Goal: Answer question/provide support: Share knowledge or assist other users

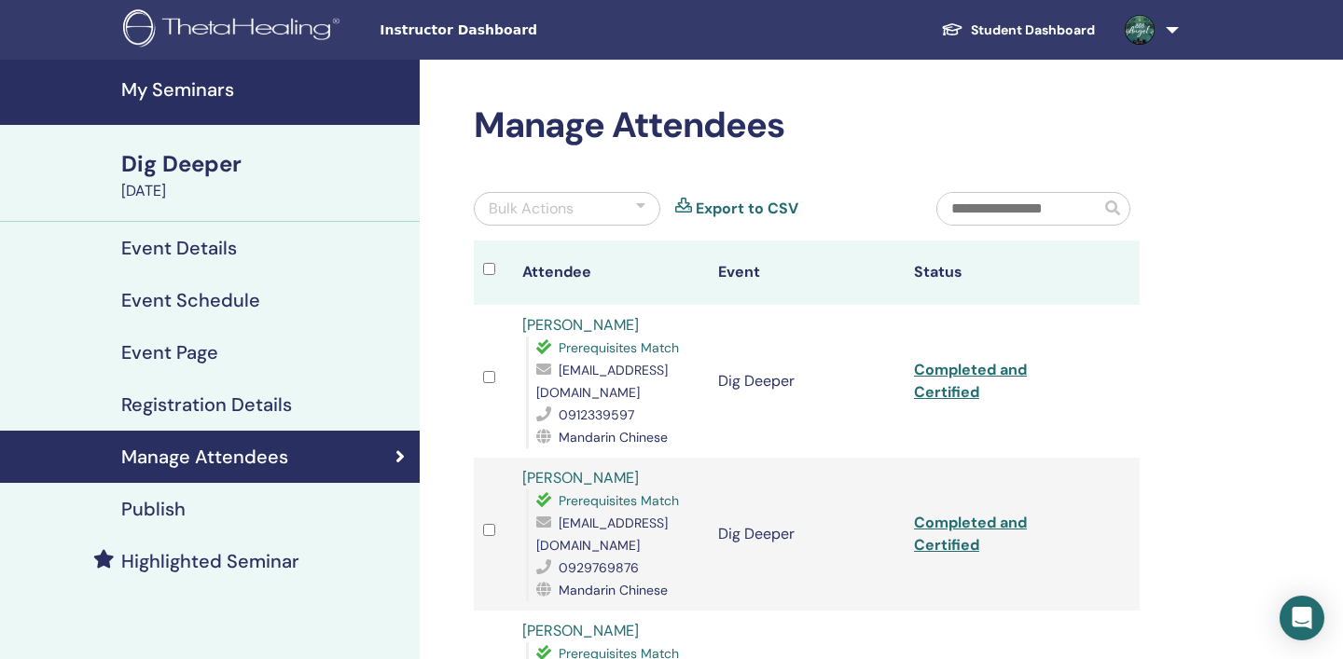
click at [192, 92] on h4 "My Seminars" at bounding box center [264, 89] width 287 height 22
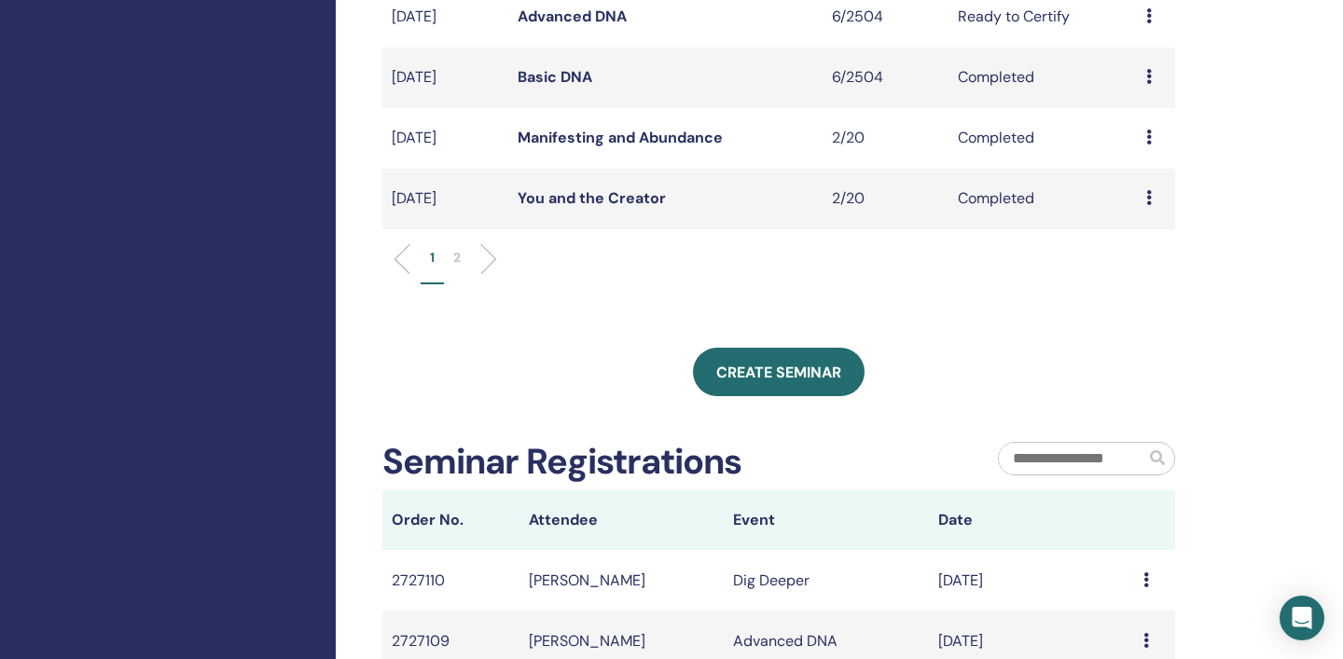
scroll to position [721, 0]
click at [1152, 200] on icon at bounding box center [1149, 196] width 6 height 15
click at [1150, 139] on icon at bounding box center [1149, 136] width 6 height 15
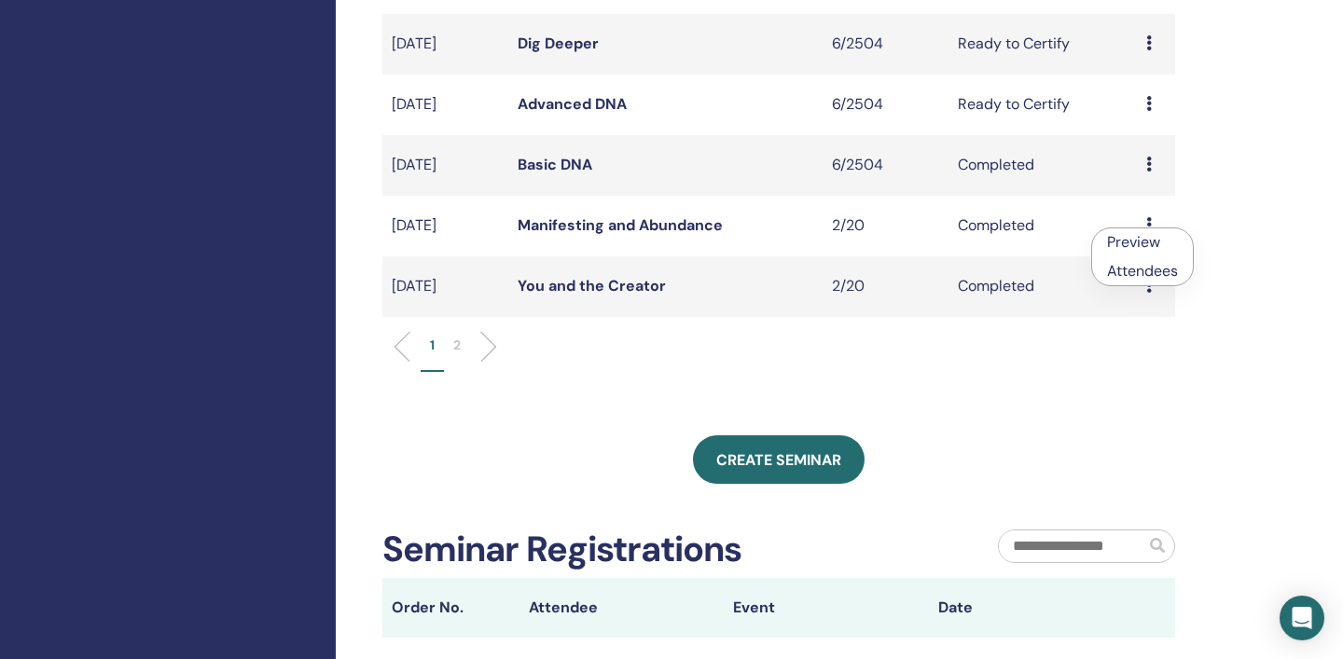
scroll to position [624, 0]
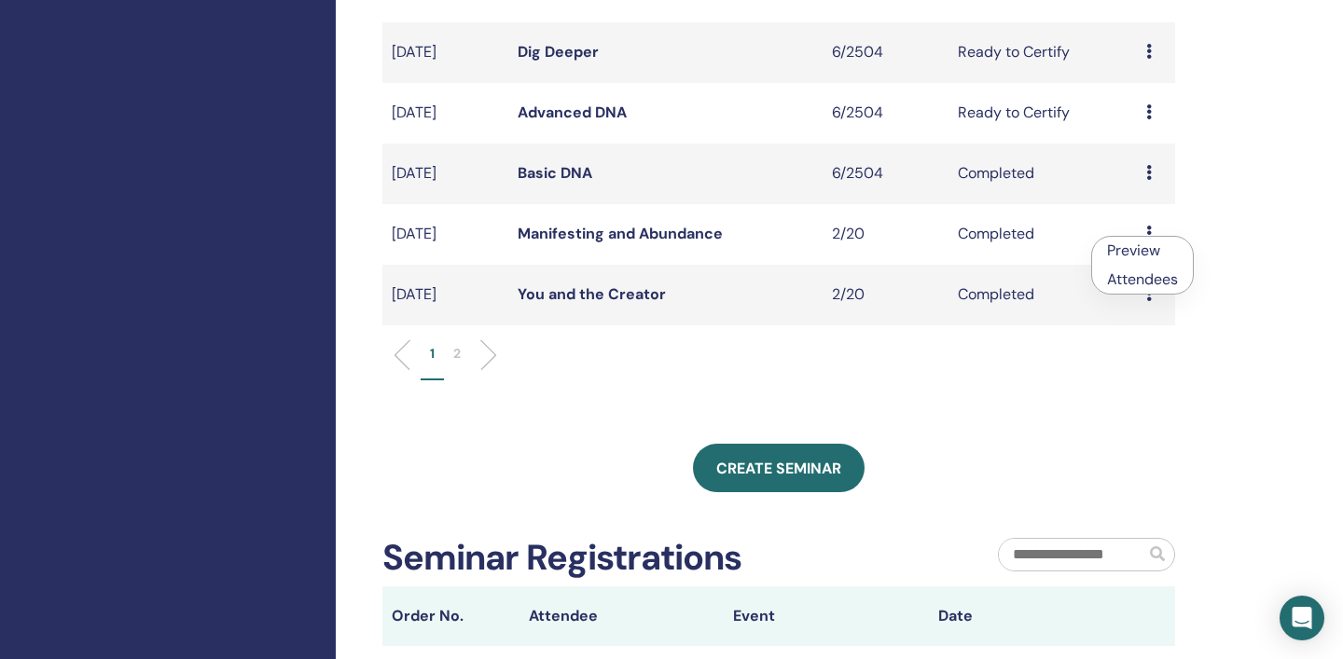
click at [1151, 175] on icon at bounding box center [1149, 172] width 6 height 15
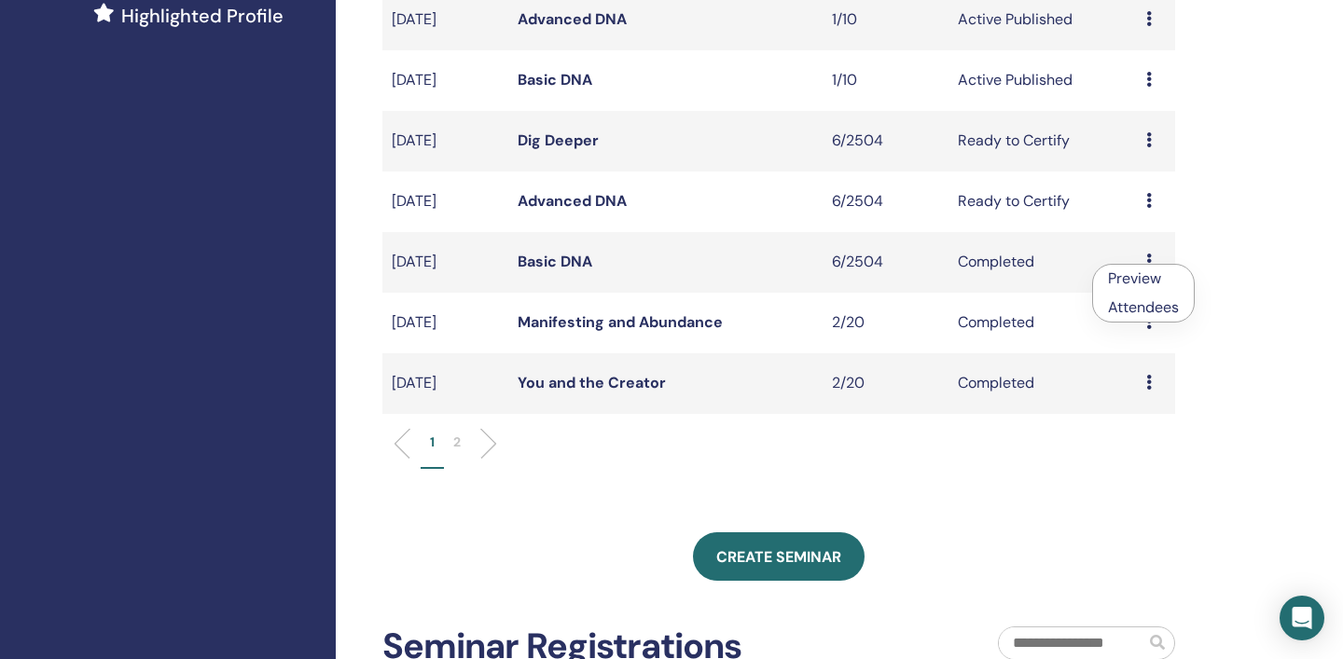
scroll to position [522, 0]
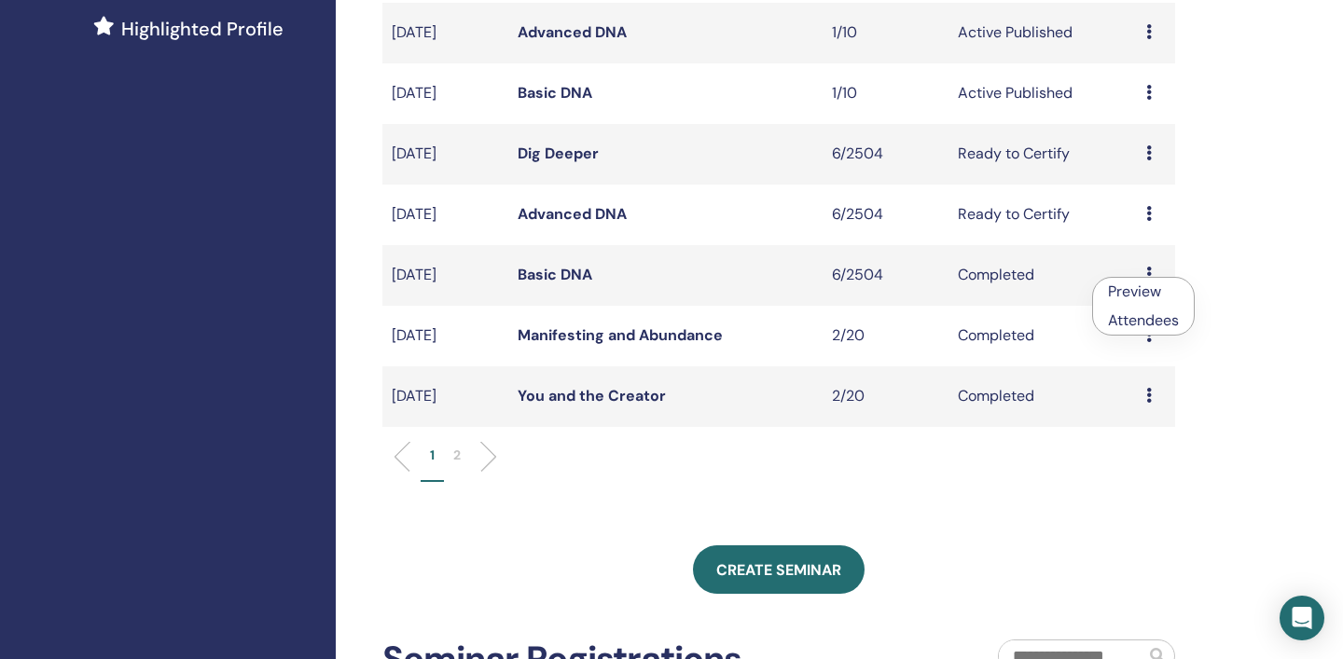
click at [1259, 198] on div "My Seminars You can customize the filter to explore upcoming seminars beyond th…" at bounding box center [839, 413] width 1007 height 1752
click at [1148, 217] on icon at bounding box center [1149, 213] width 6 height 15
click at [1277, 413] on div "My Seminars You can customize the filter to explore upcoming seminars beyond th…" at bounding box center [839, 413] width 1007 height 1752
click at [1149, 275] on icon at bounding box center [1149, 274] width 6 height 15
click at [1250, 256] on div "My Seminars You can customize the filter to explore upcoming seminars beyond th…" at bounding box center [839, 413] width 1007 height 1752
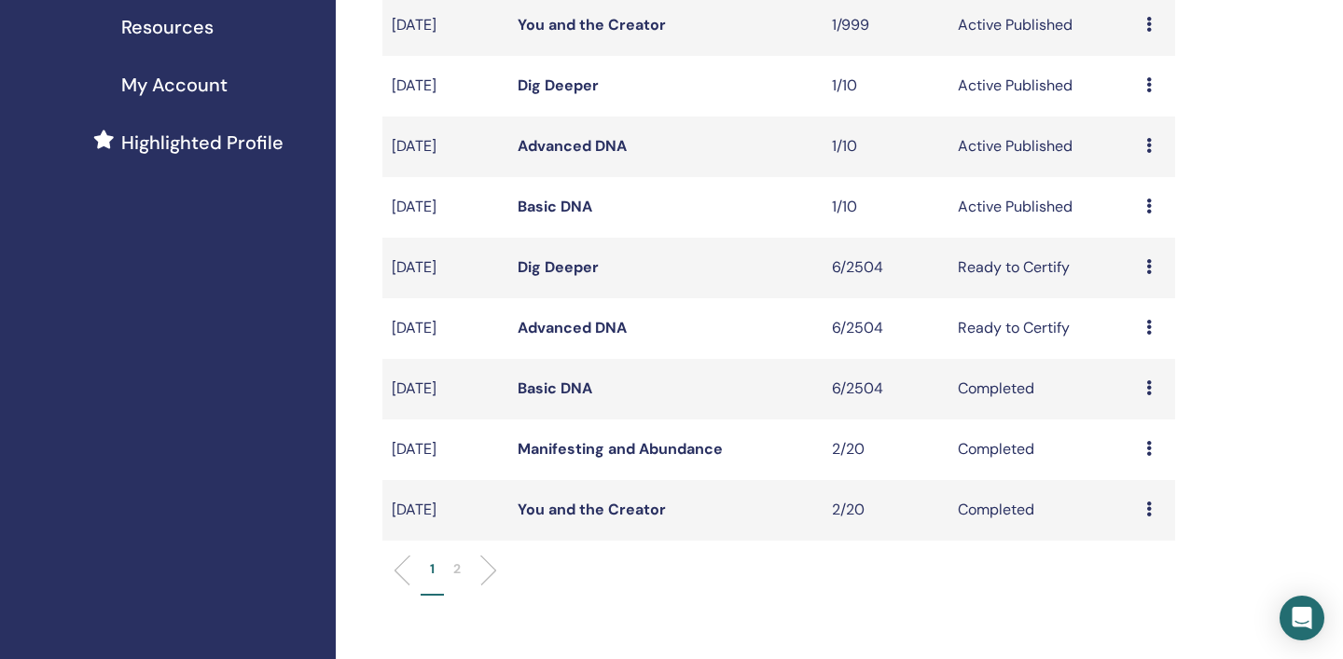
scroll to position [419, 0]
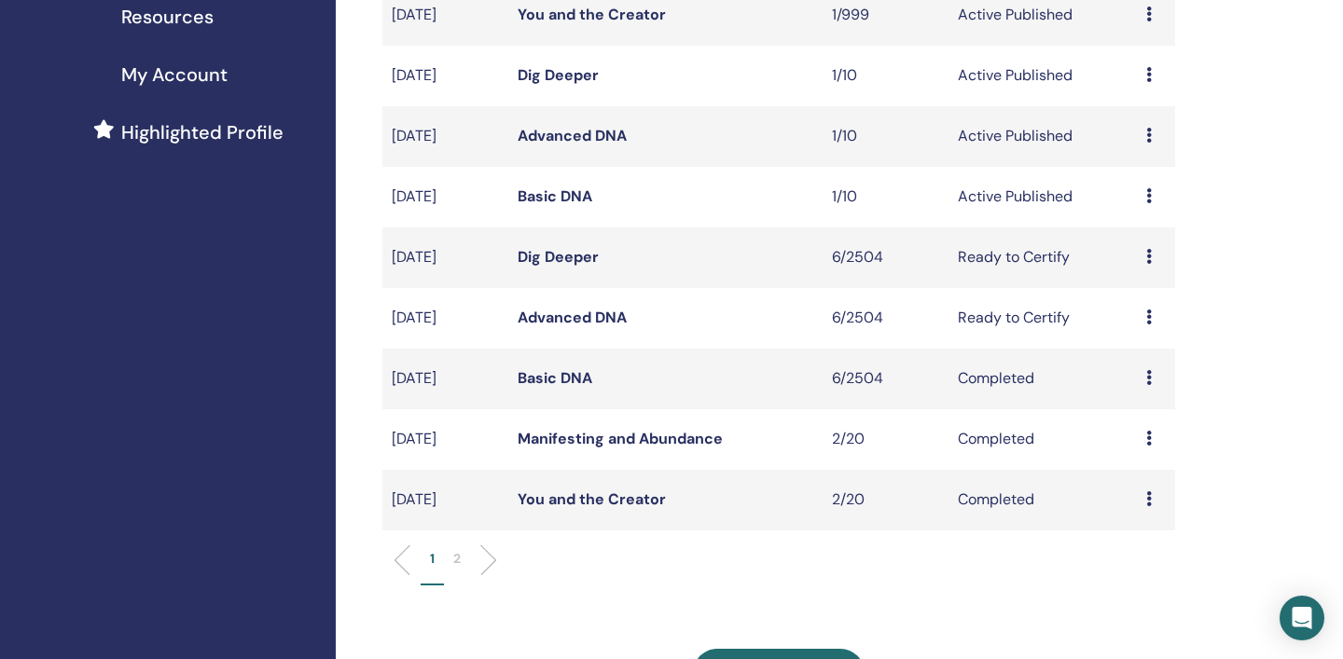
click at [1149, 253] on icon at bounding box center [1149, 256] width 6 height 15
click at [1128, 299] on link "Edit" at bounding box center [1119, 296] width 27 height 20
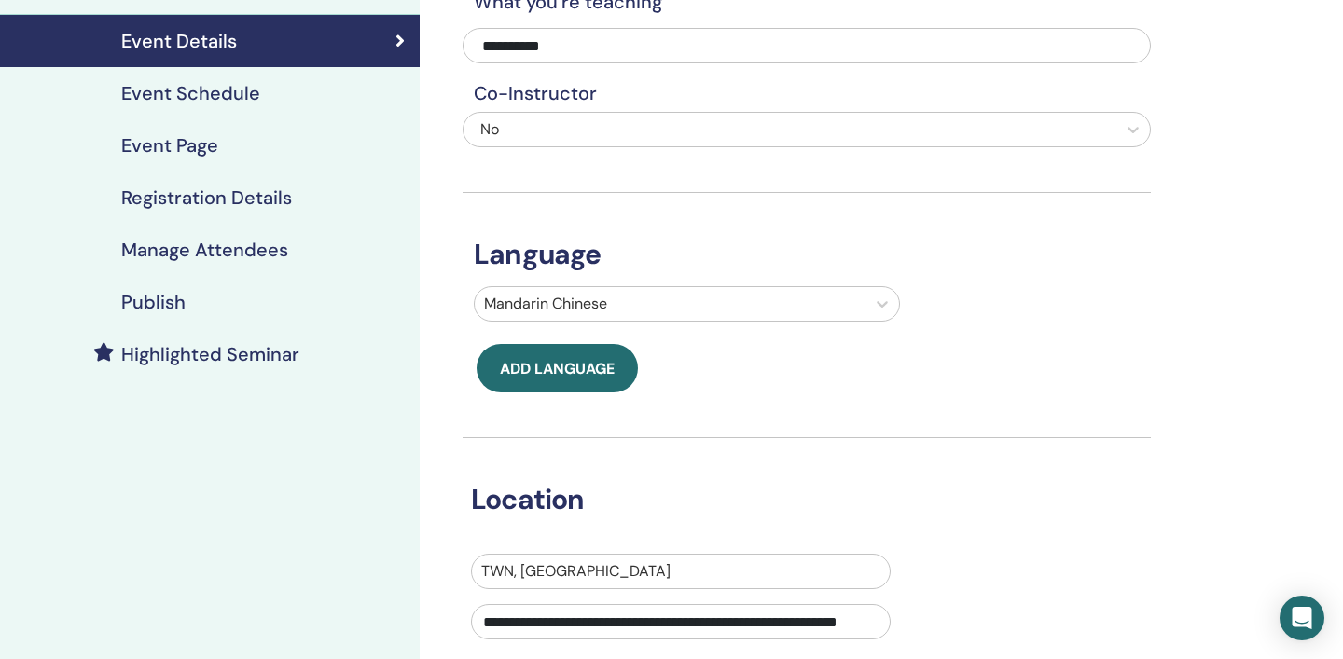
scroll to position [236, 0]
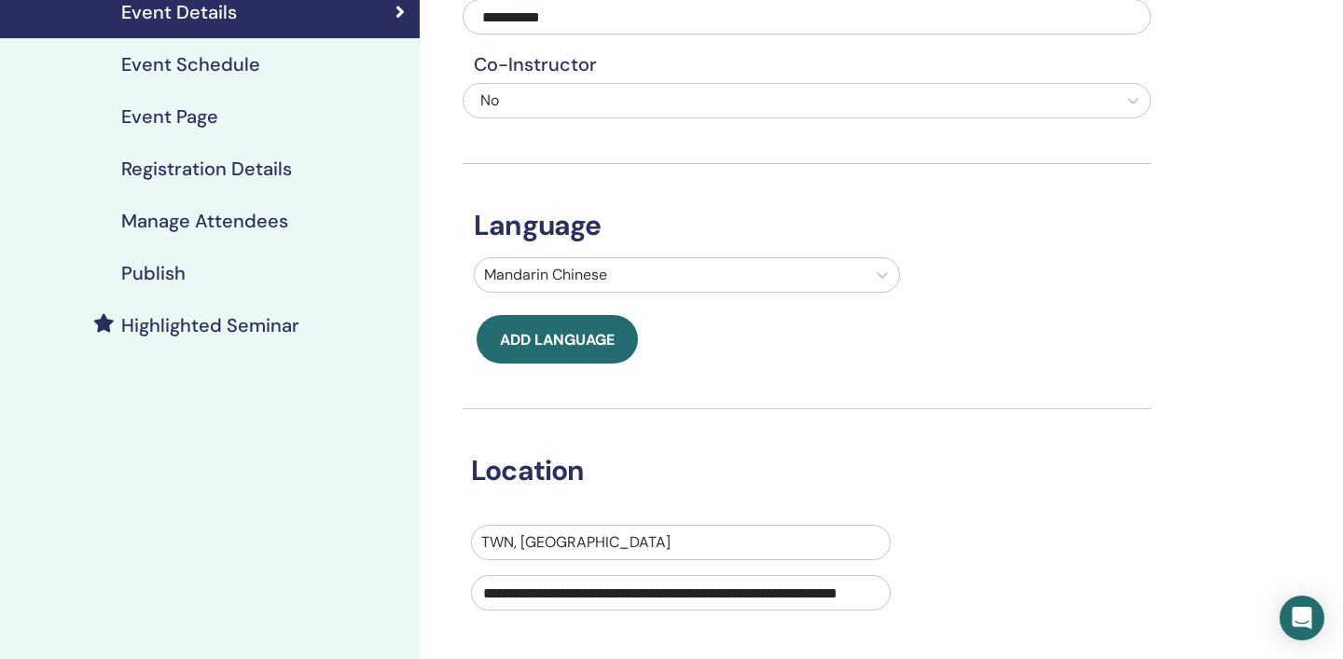
click at [205, 172] on h4 "Registration Details" at bounding box center [206, 169] width 171 height 22
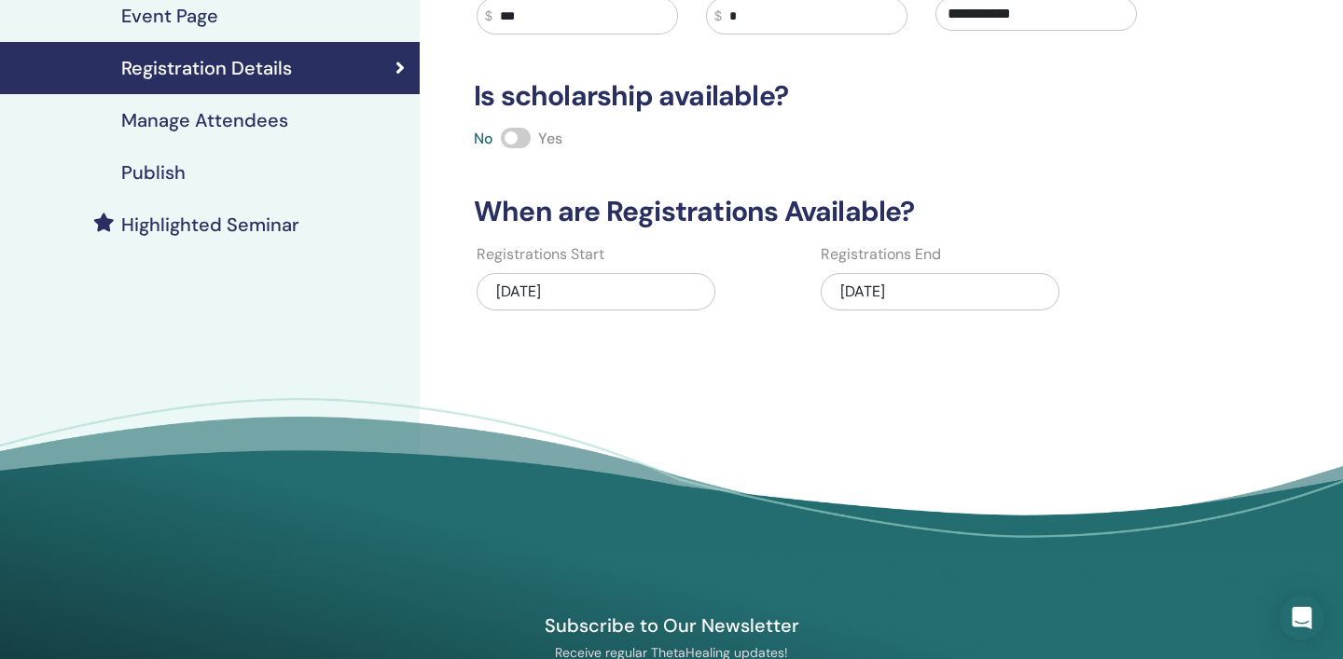
scroll to position [338, 0]
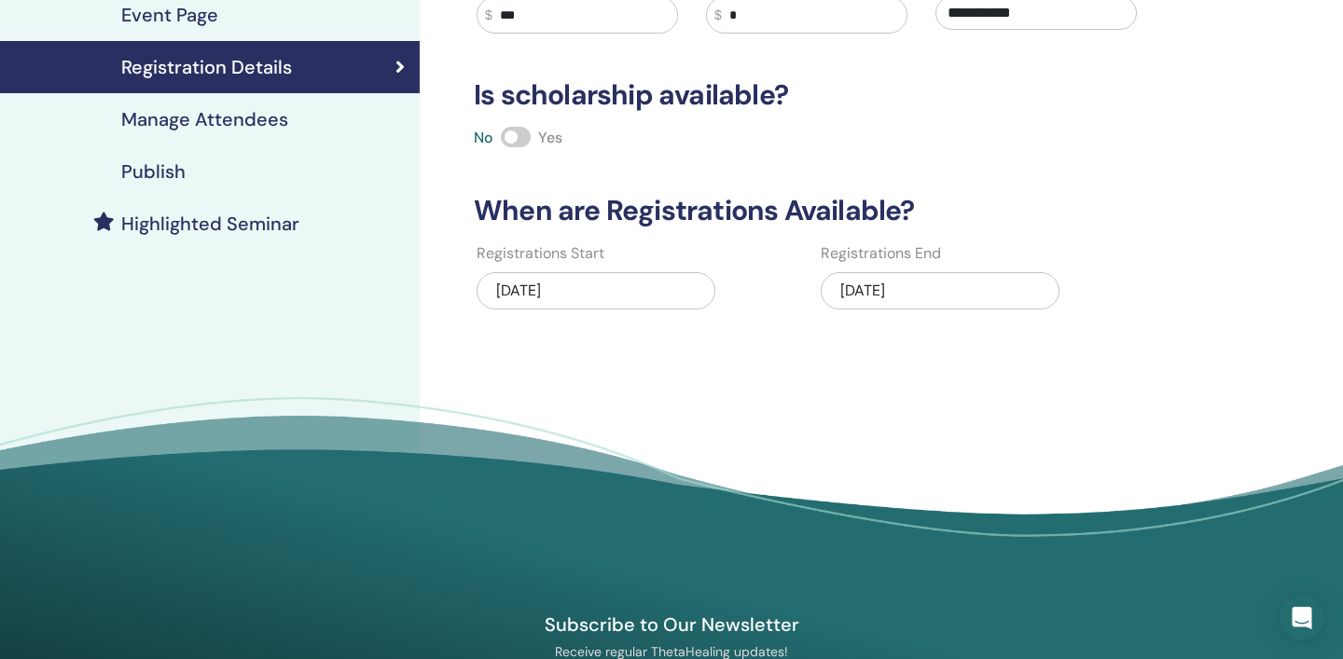
click at [248, 119] on h4 "Manage Attendees" at bounding box center [204, 119] width 167 height 22
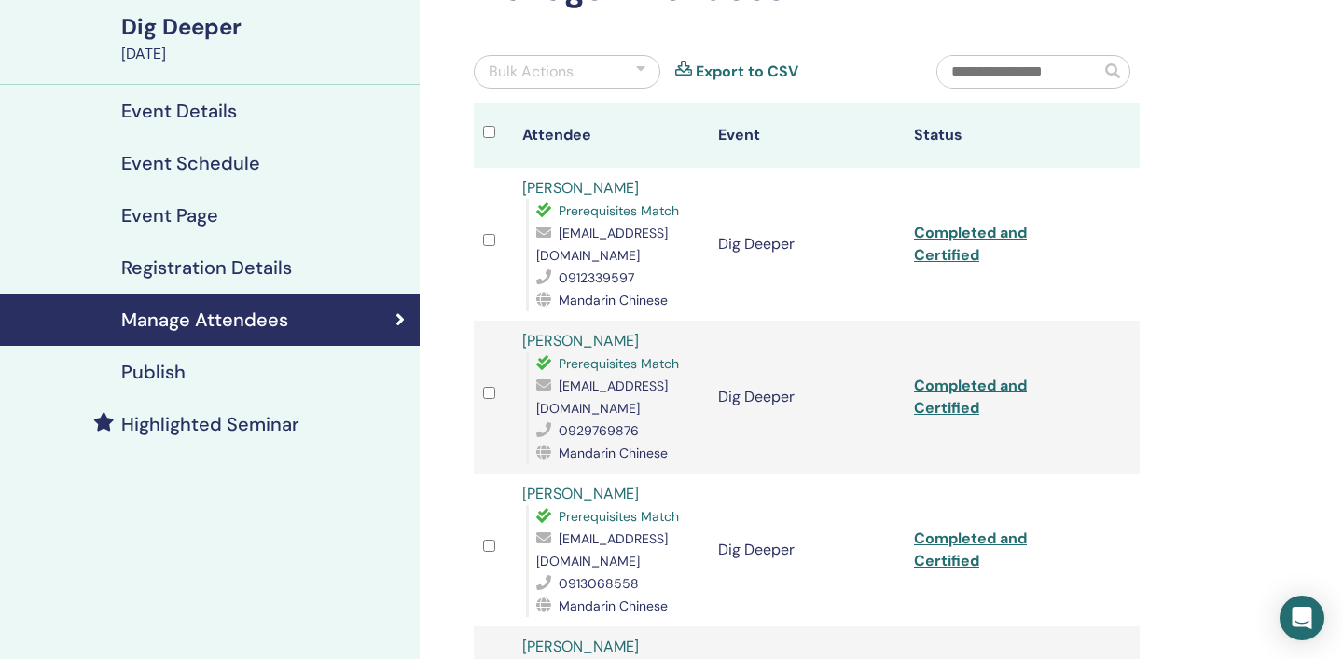
scroll to position [237, 0]
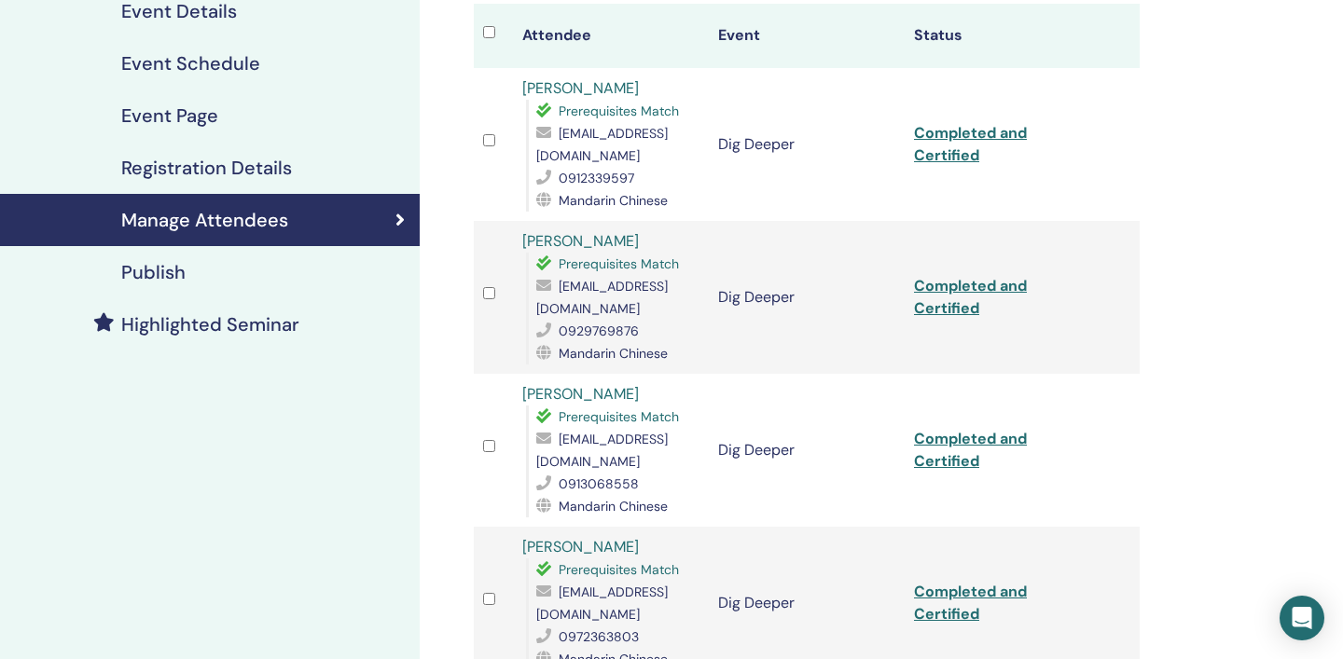
click at [933, 39] on th "Status" at bounding box center [1003, 36] width 196 height 64
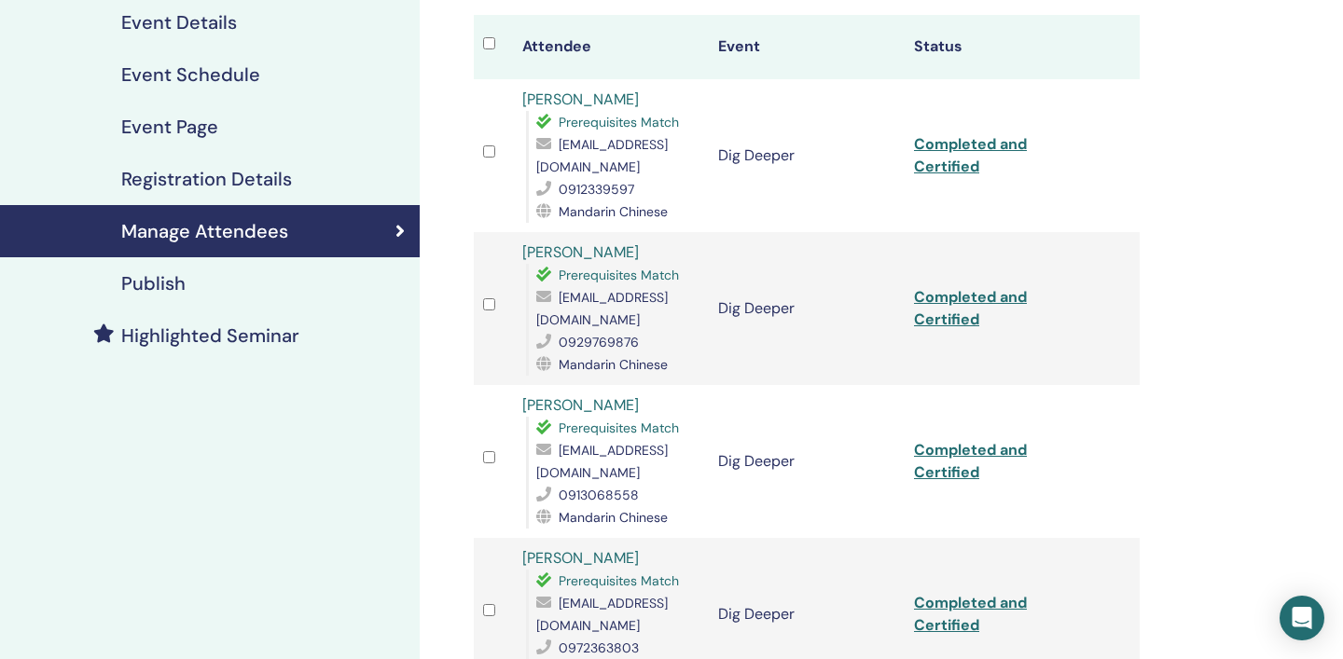
scroll to position [260, 0]
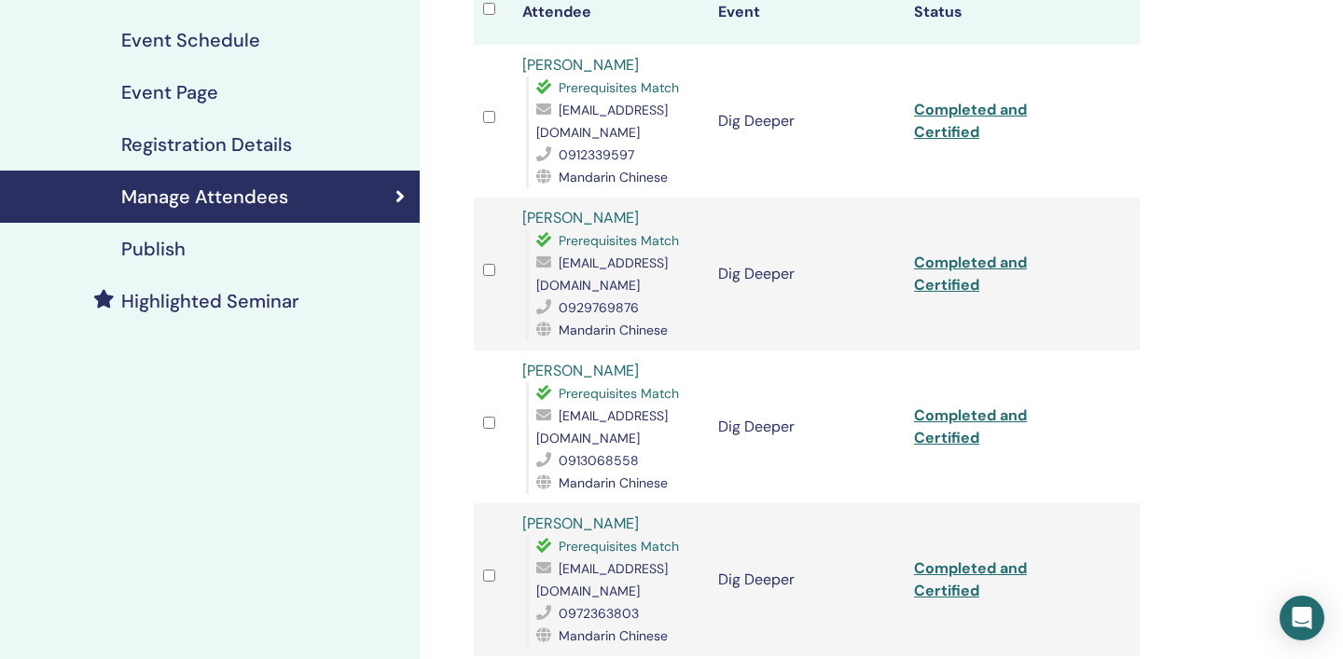
click at [200, 252] on div "Publish" at bounding box center [210, 249] width 390 height 22
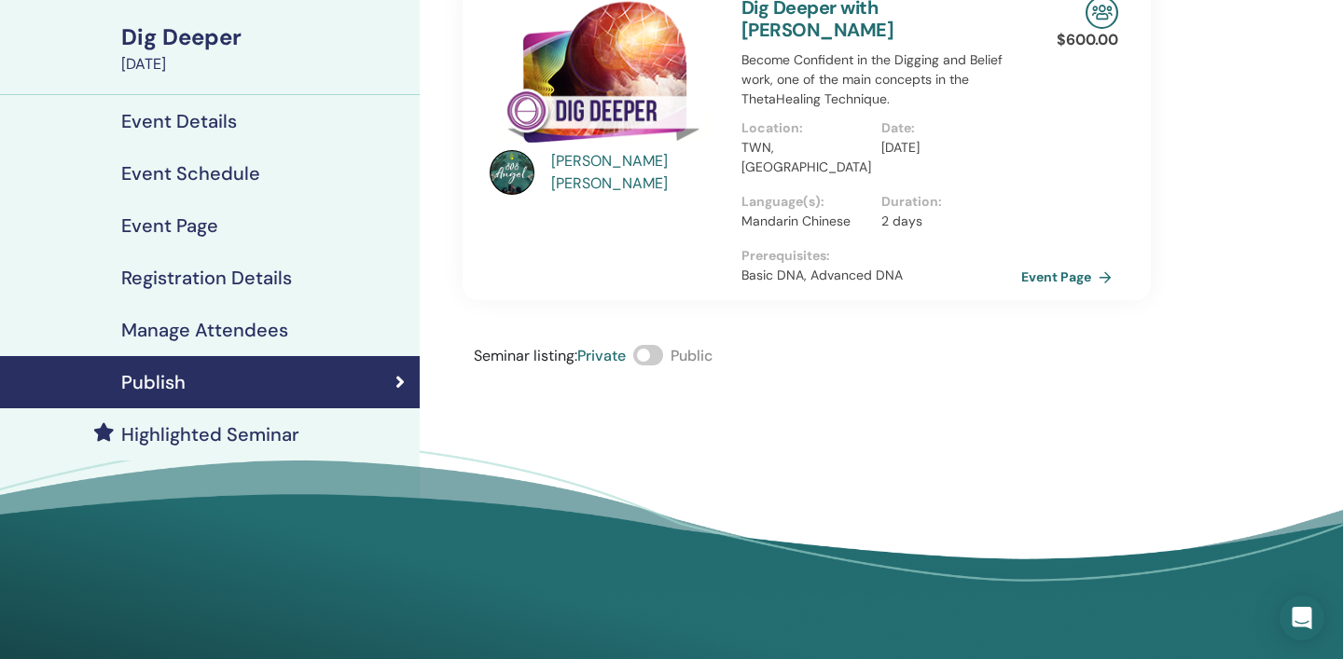
scroll to position [124, 0]
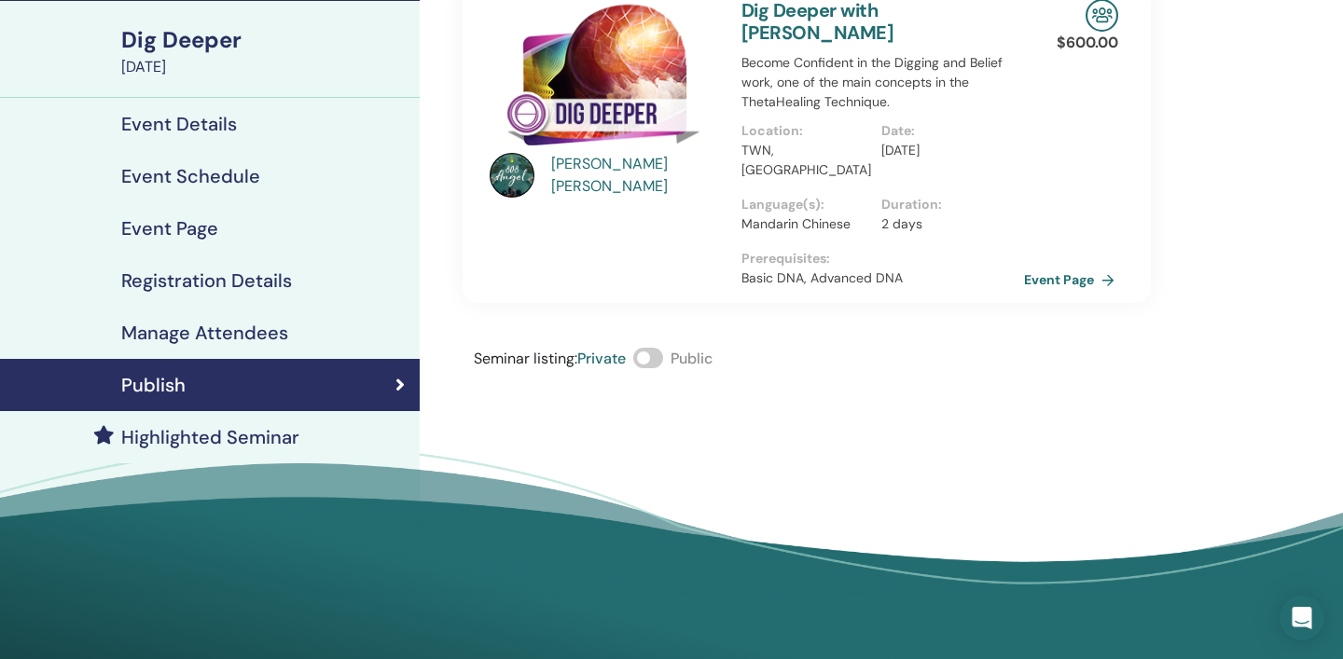
click at [1087, 266] on link "Event Page" at bounding box center [1073, 280] width 98 height 28
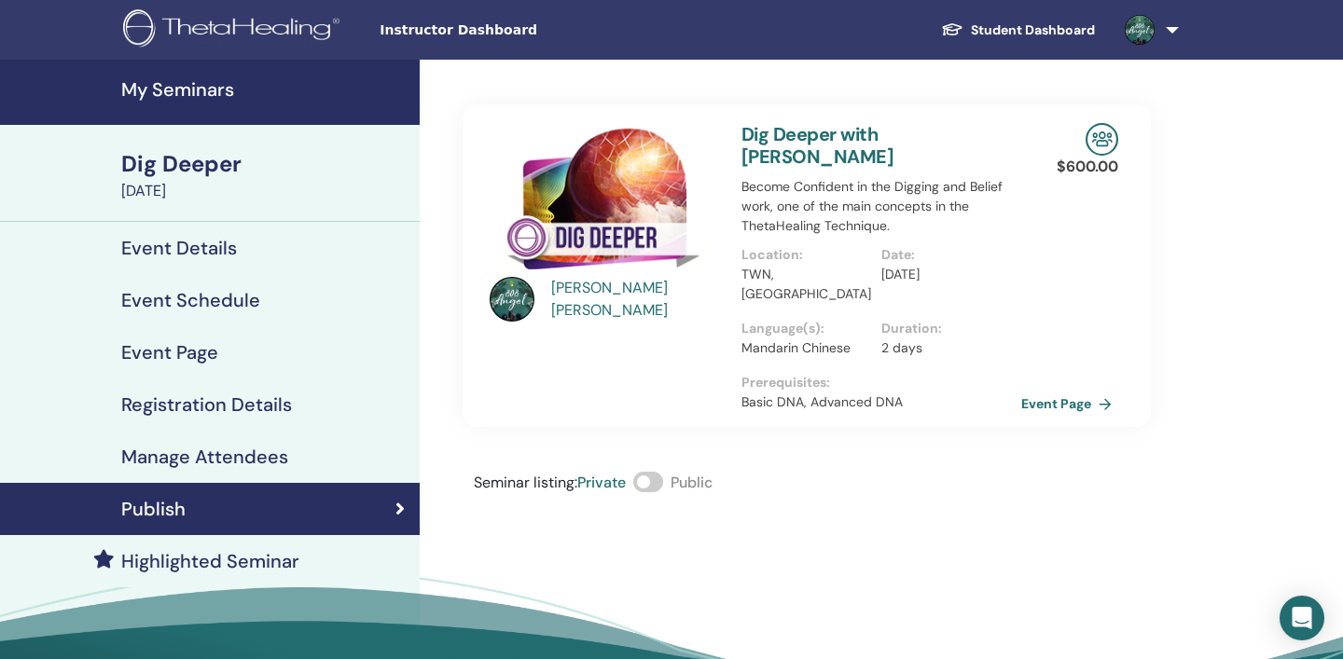
click at [182, 90] on h4 "My Seminars" at bounding box center [264, 89] width 287 height 22
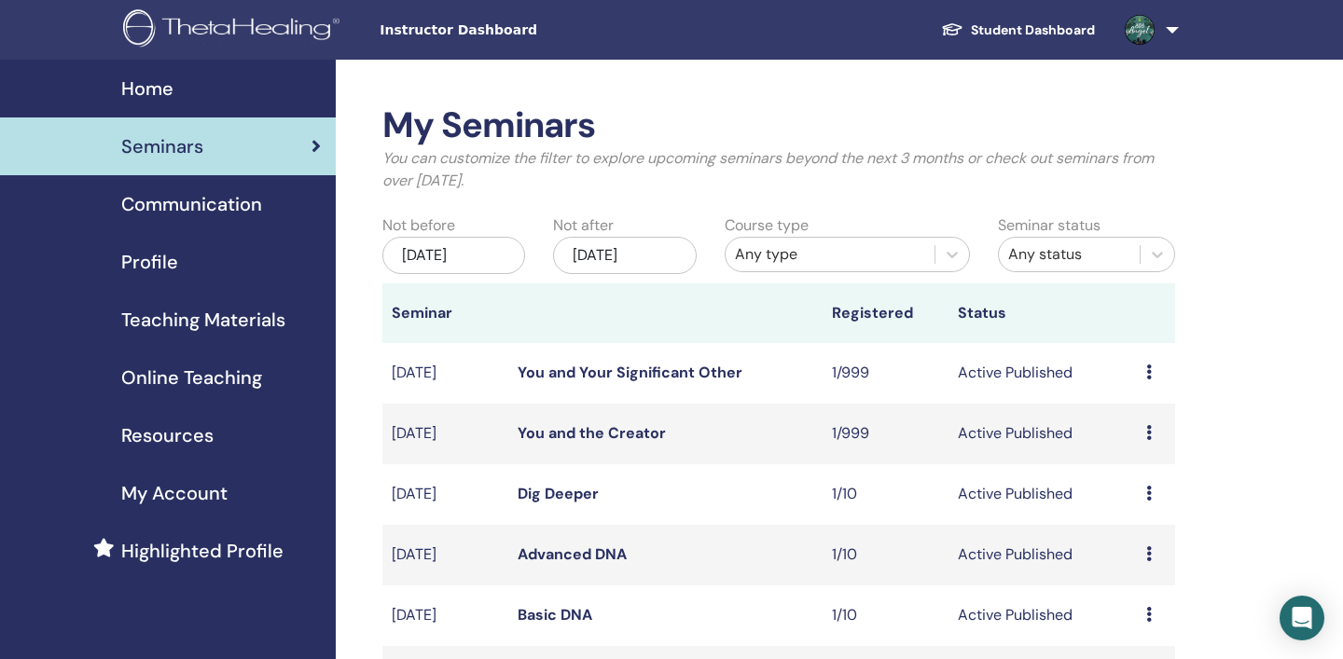
click at [159, 87] on span "Home" at bounding box center [147, 89] width 52 height 28
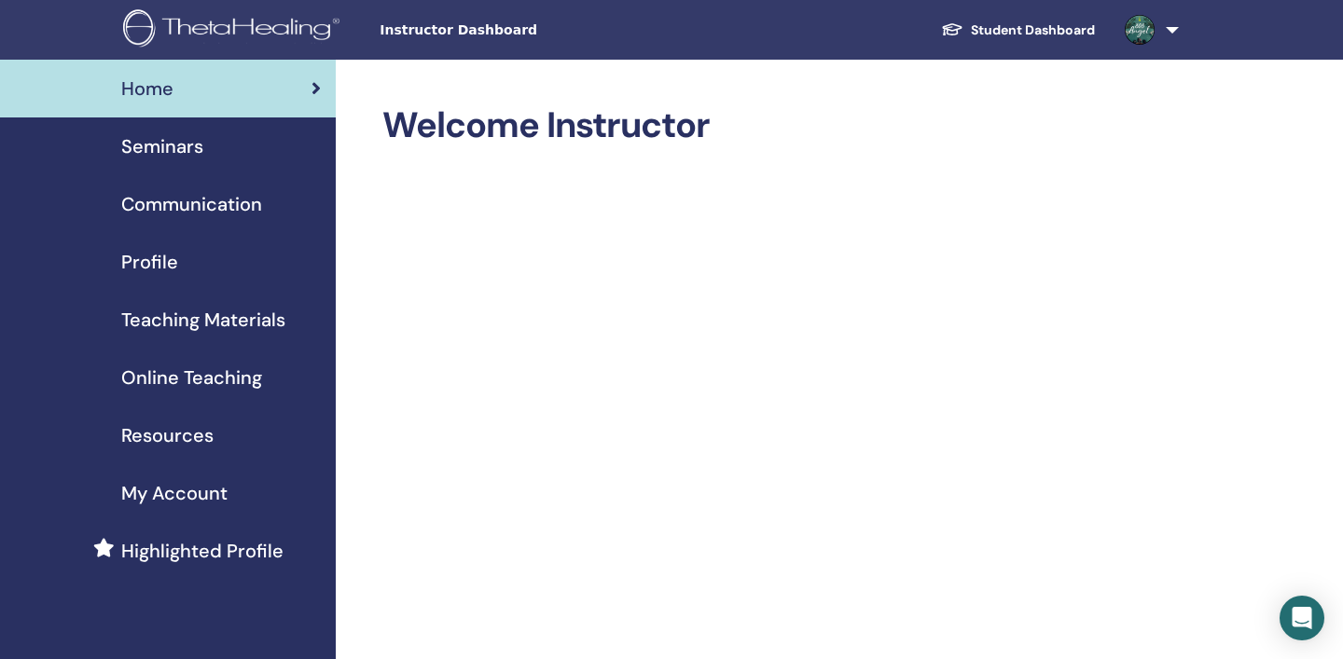
click at [230, 199] on span "Communication" at bounding box center [191, 204] width 141 height 28
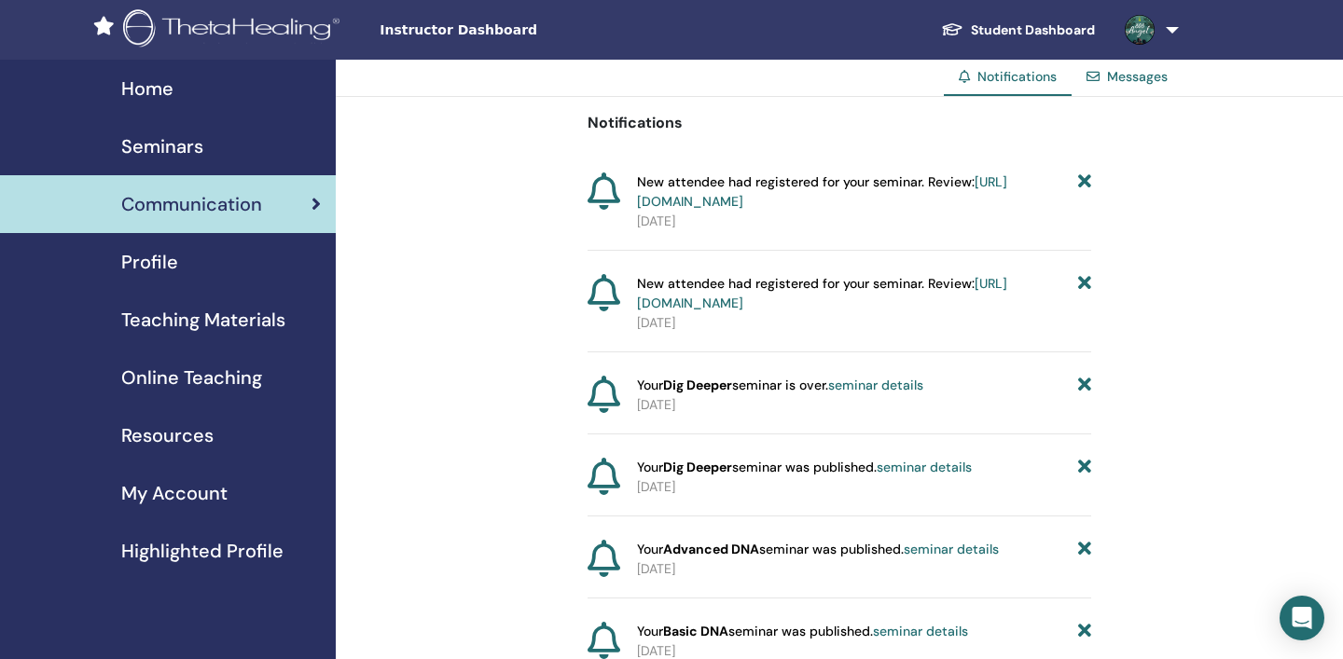
click at [193, 273] on div "Profile" at bounding box center [168, 262] width 306 height 28
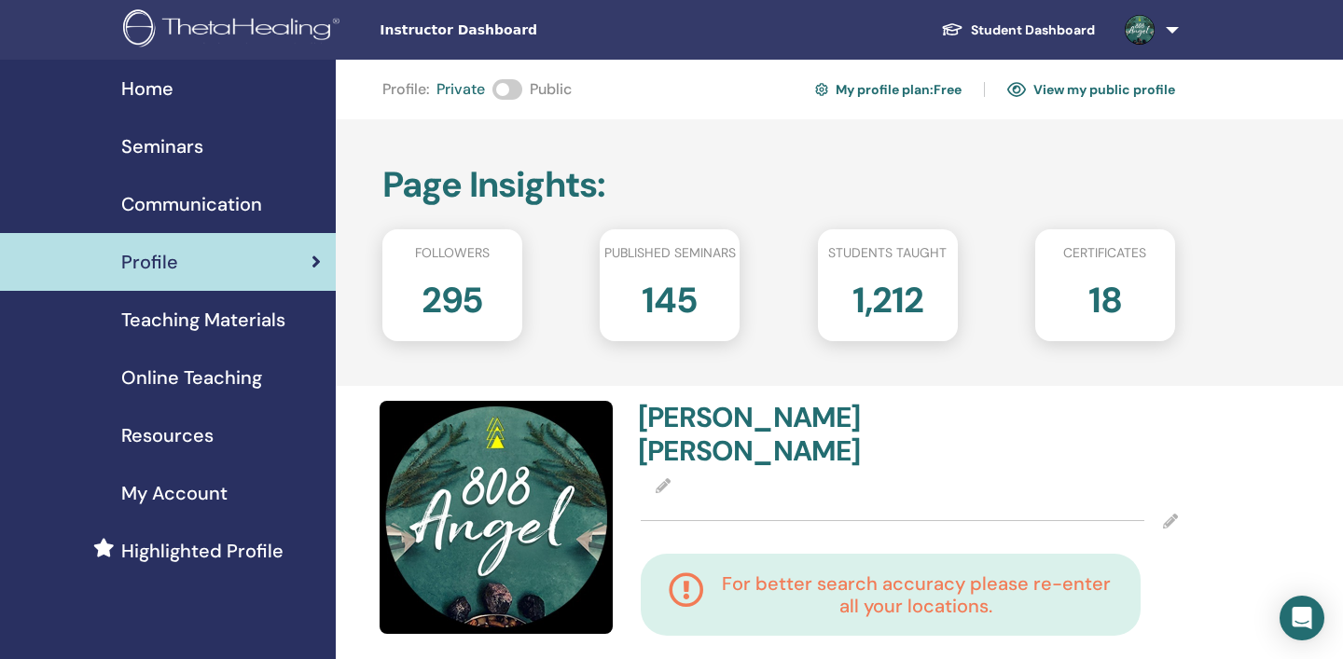
click at [187, 328] on span "Teaching Materials" at bounding box center [203, 320] width 164 height 28
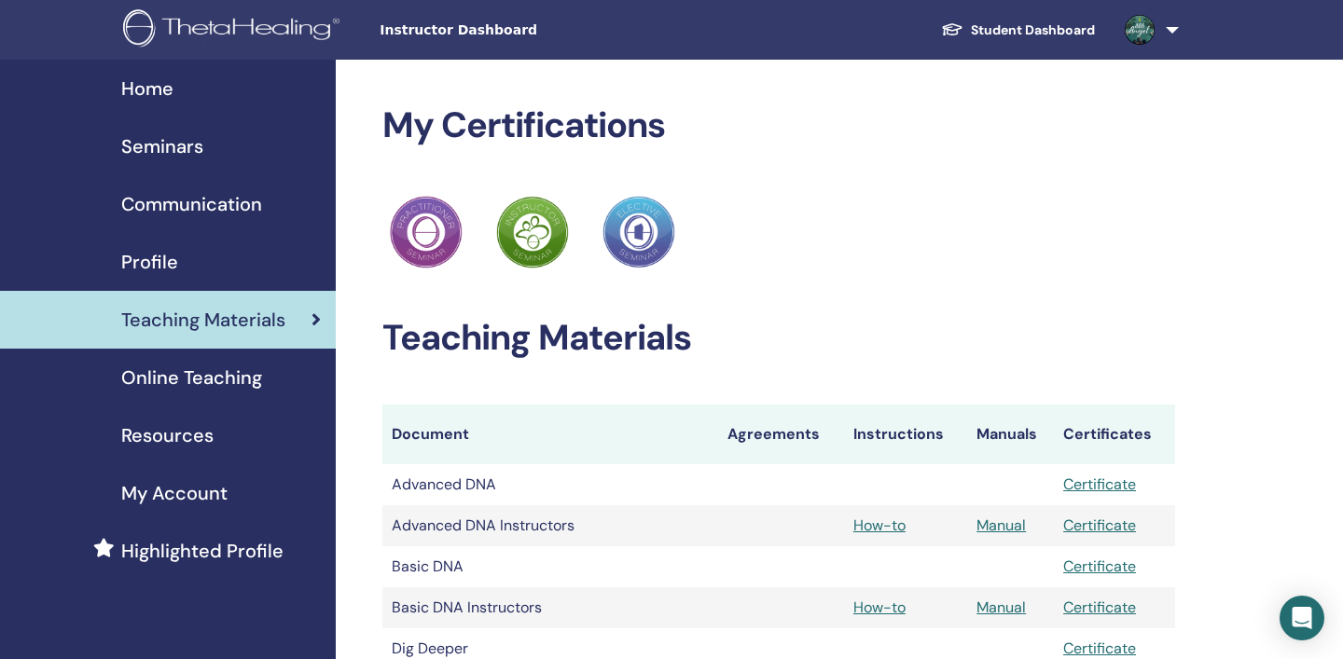
click at [232, 381] on span "Online Teaching" at bounding box center [191, 378] width 141 height 28
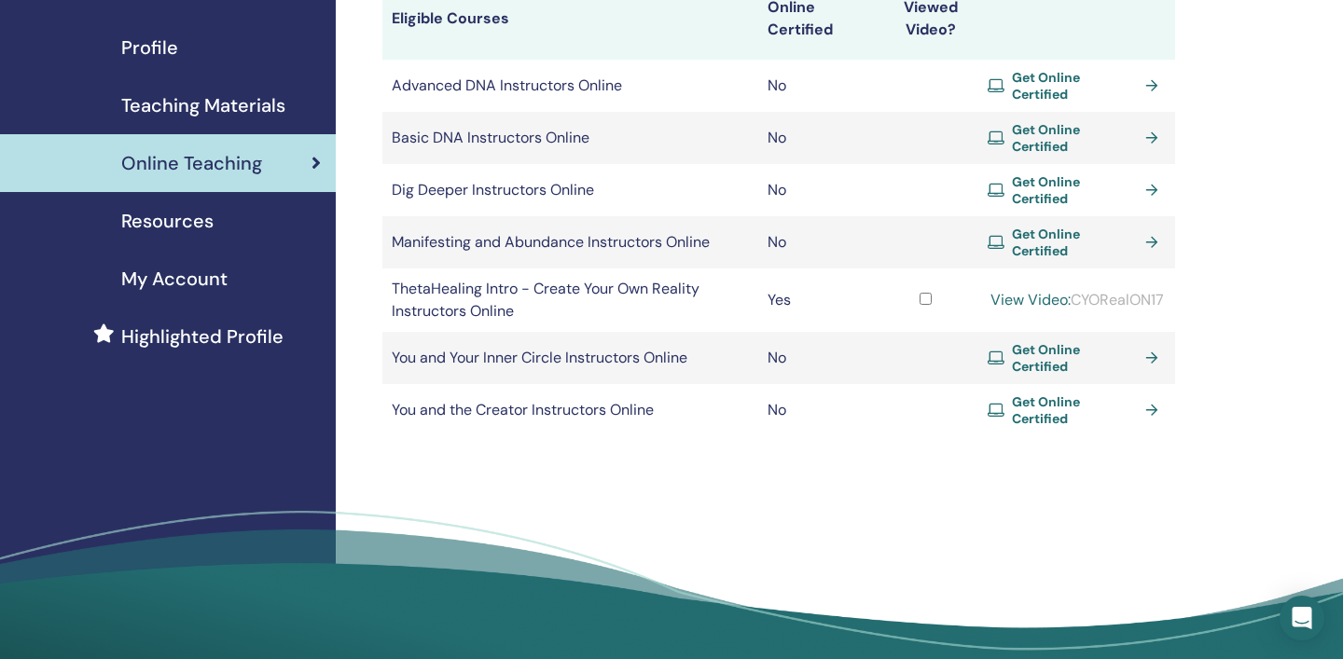
scroll to position [217, 0]
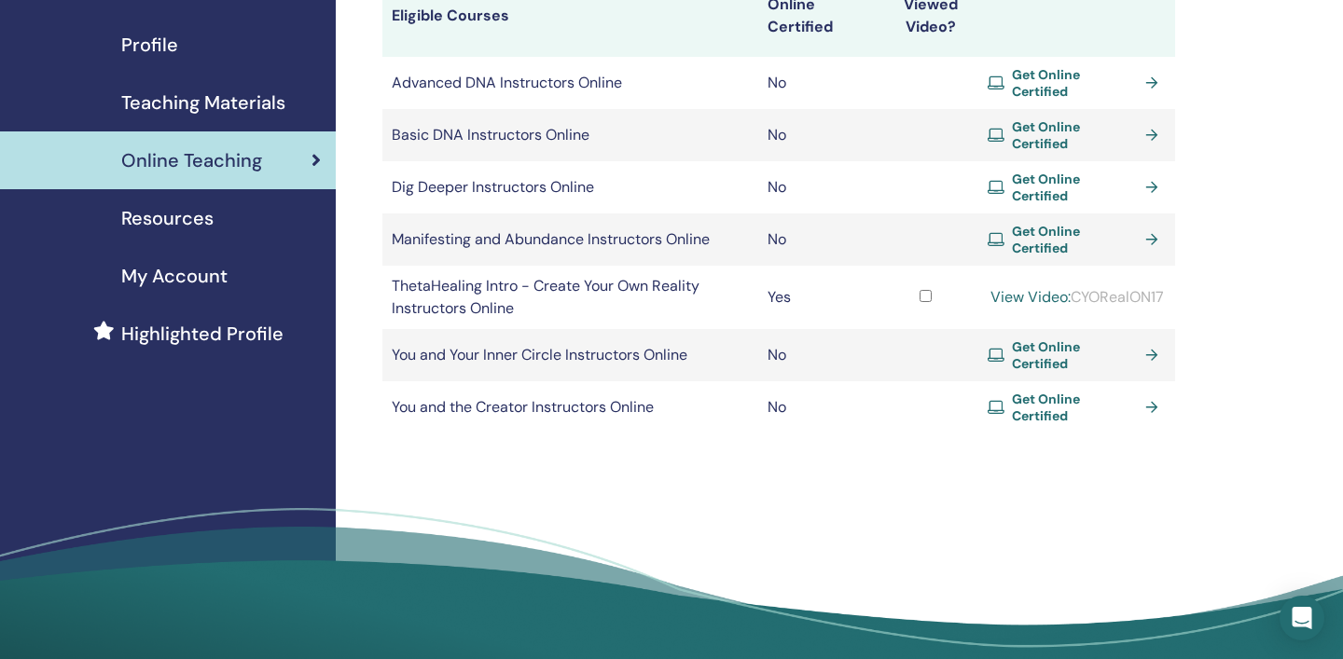
click at [188, 219] on span "Resources" at bounding box center [167, 218] width 92 height 28
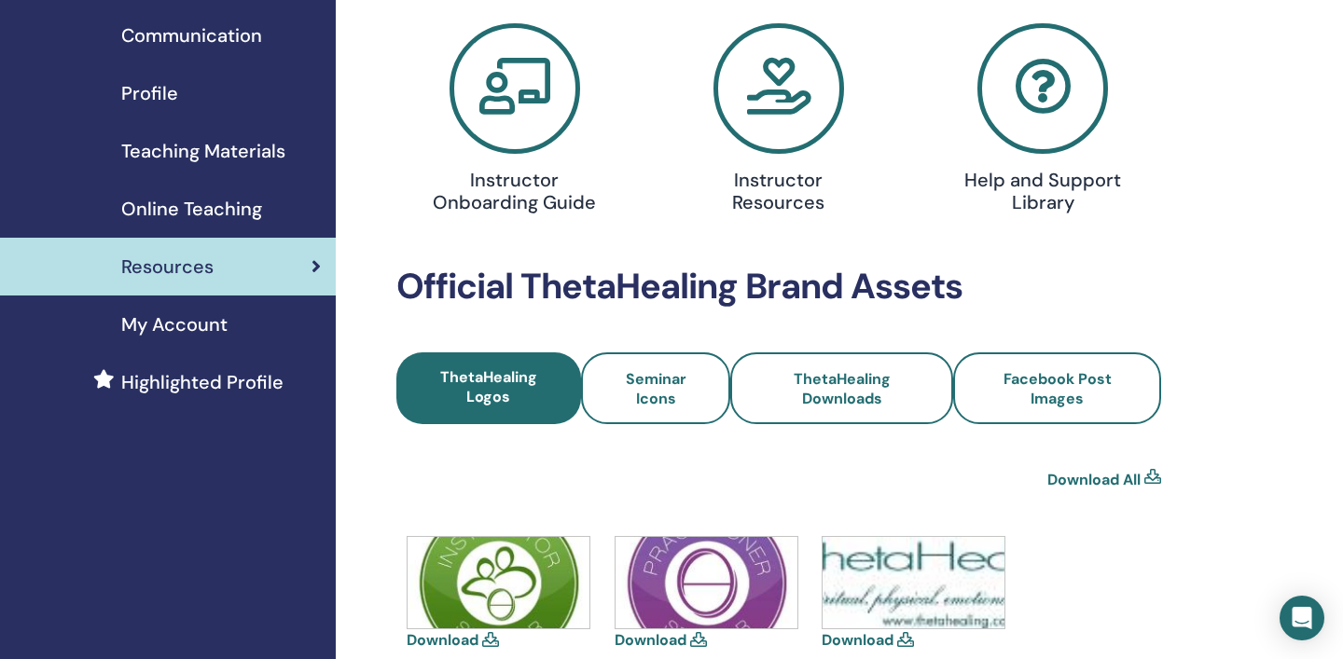
scroll to position [133, 0]
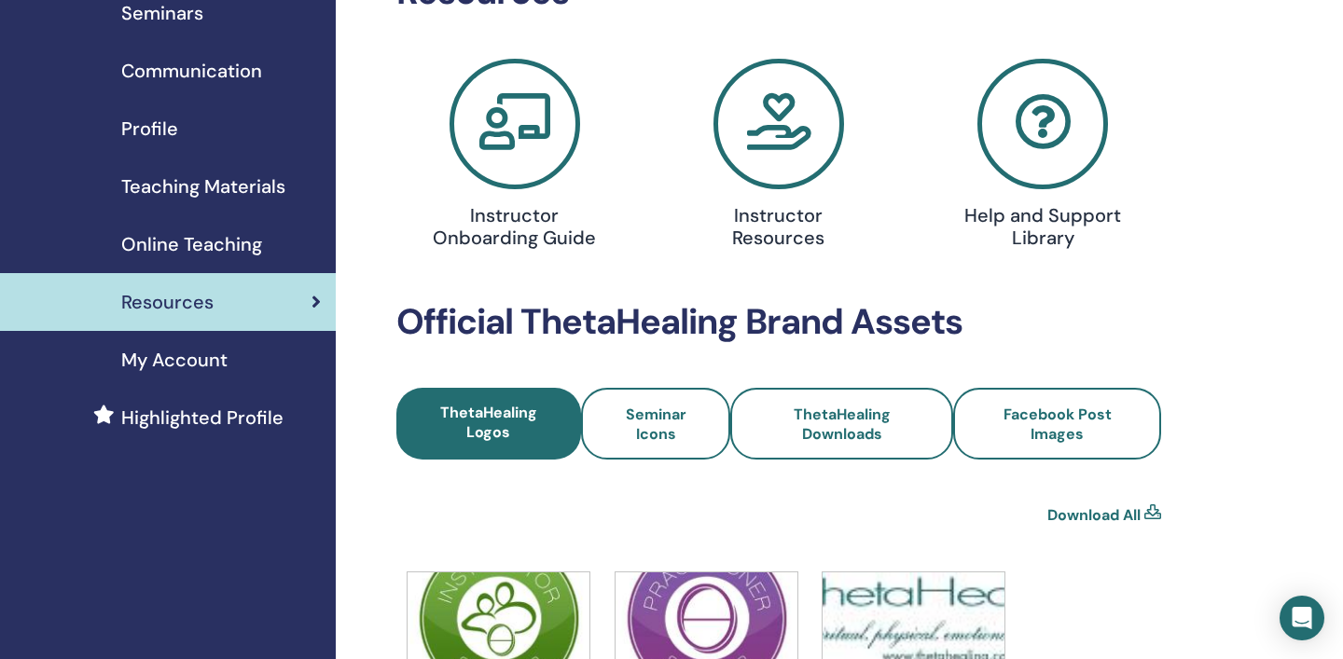
click at [196, 356] on span "My Account" at bounding box center [174, 360] width 106 height 28
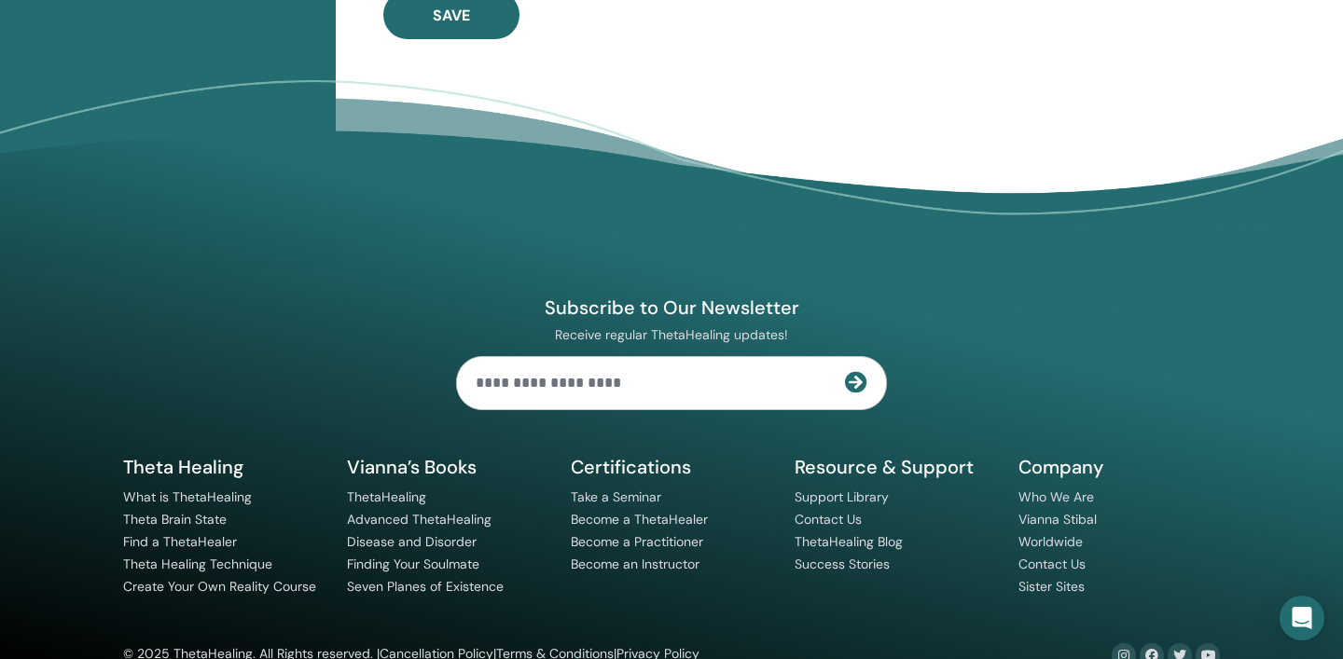
scroll to position [864, 0]
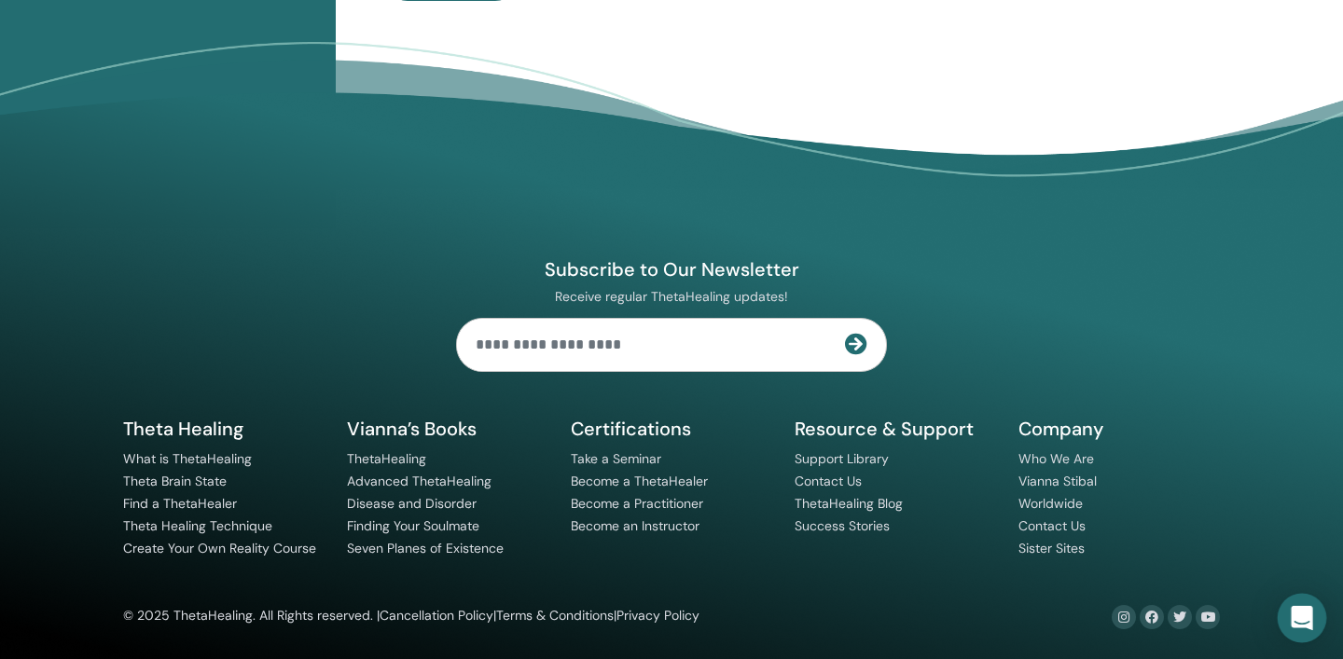
click at [1306, 626] on icon "Open Intercom Messenger" at bounding box center [1301, 618] width 21 height 24
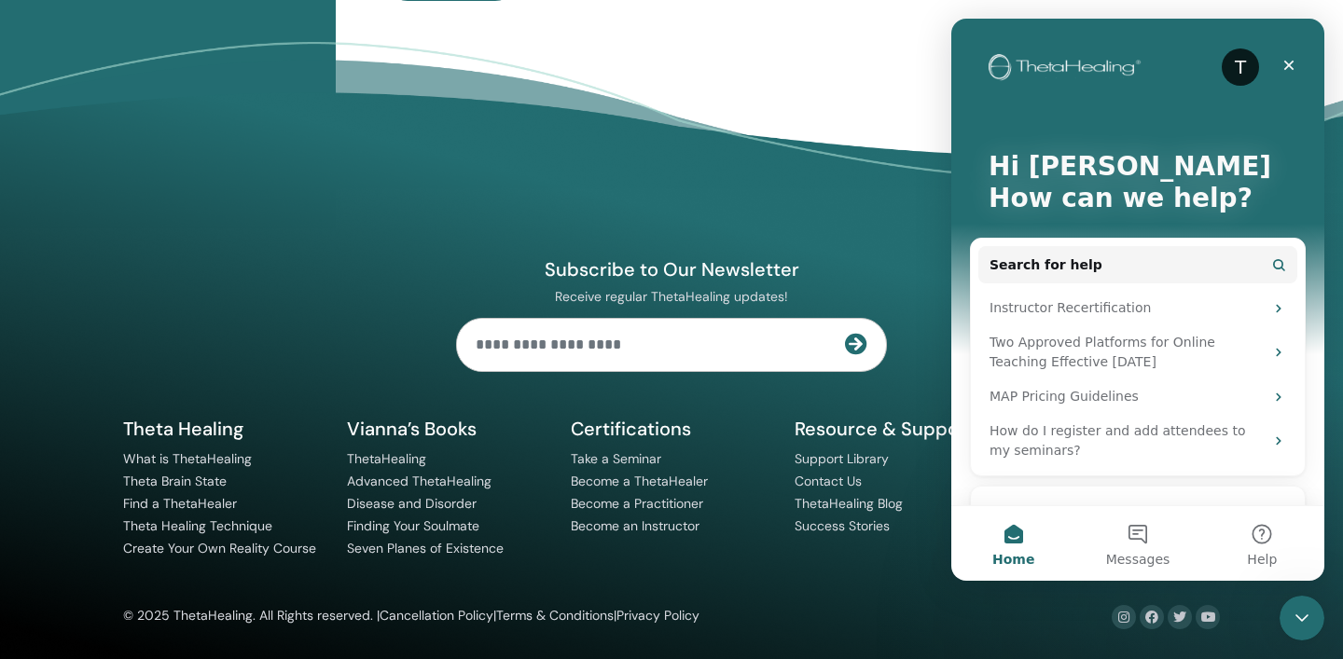
scroll to position [0, 0]
click at [1057, 268] on span "Search for help" at bounding box center [1046, 266] width 113 height 20
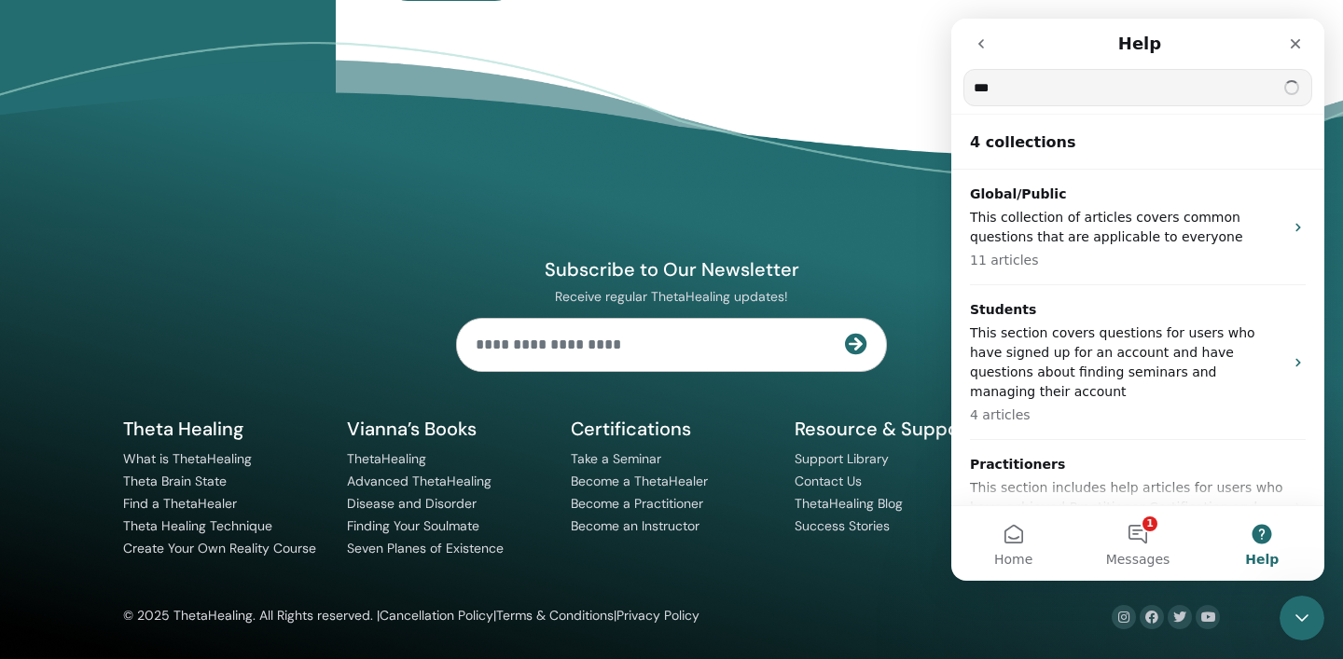
type input "*"
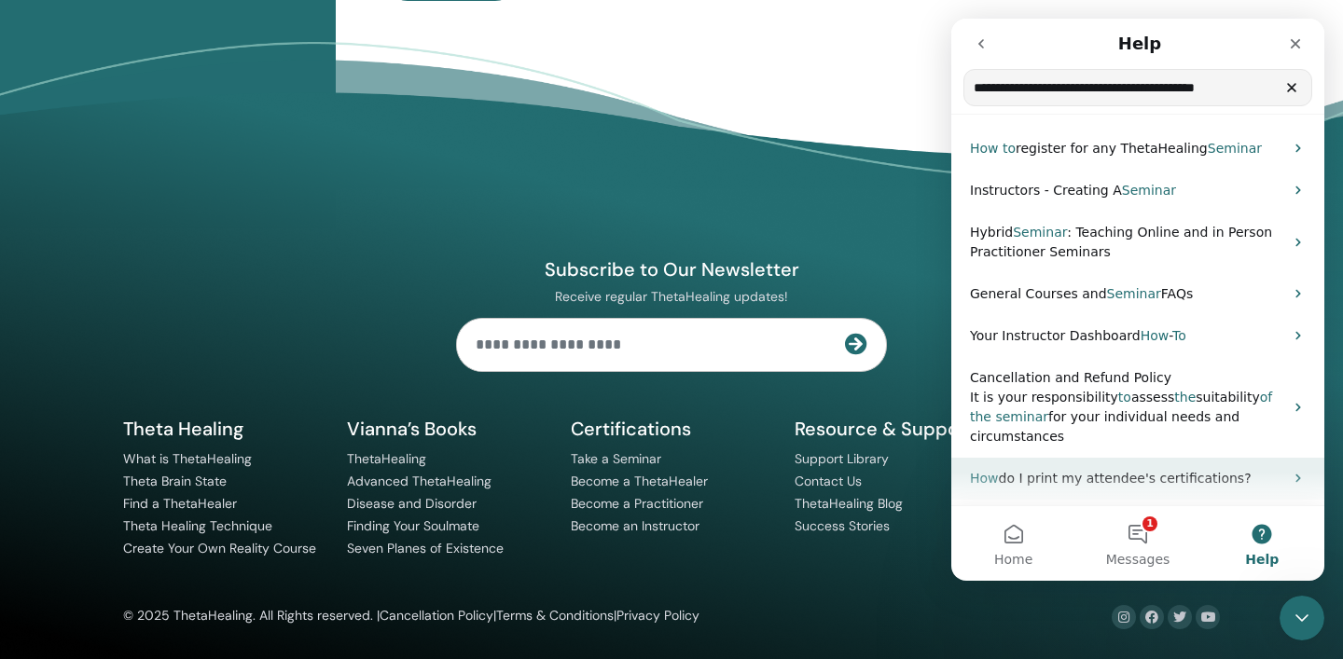
type input "**********"
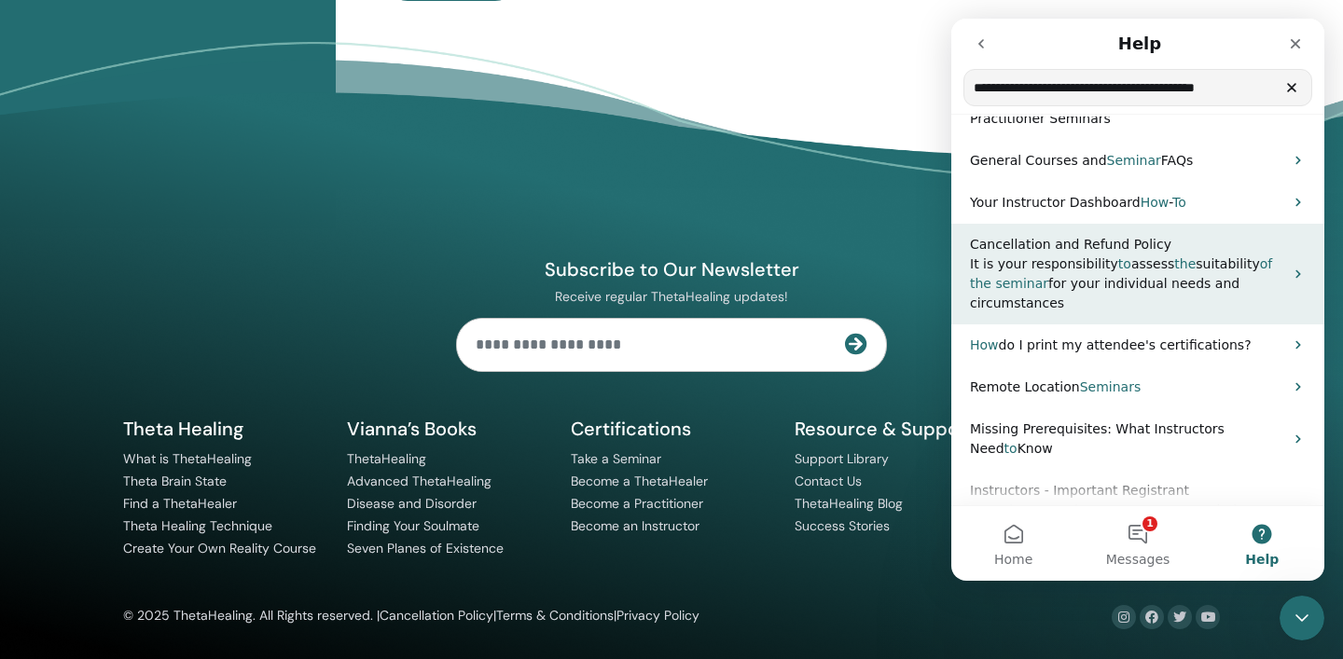
scroll to position [159, 0]
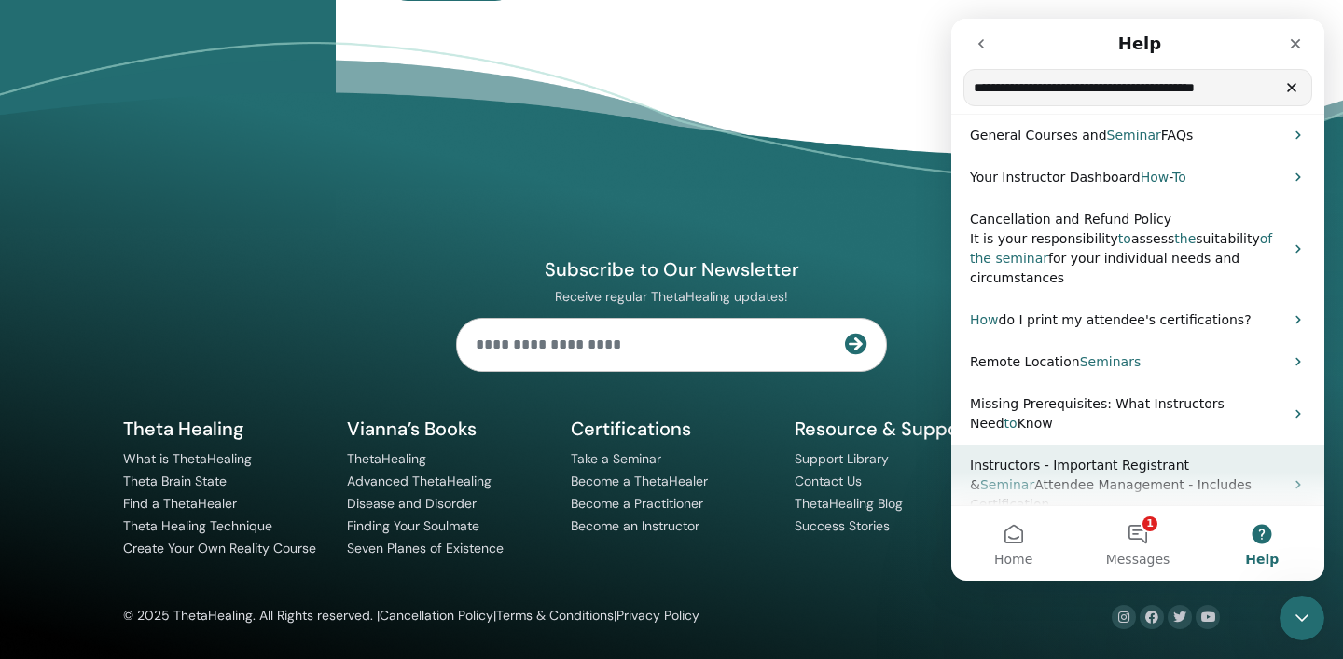
click at [1203, 473] on p "Instructors - Important Registrant & Seminar Attendee Management - Includes Cer…" at bounding box center [1126, 485] width 313 height 59
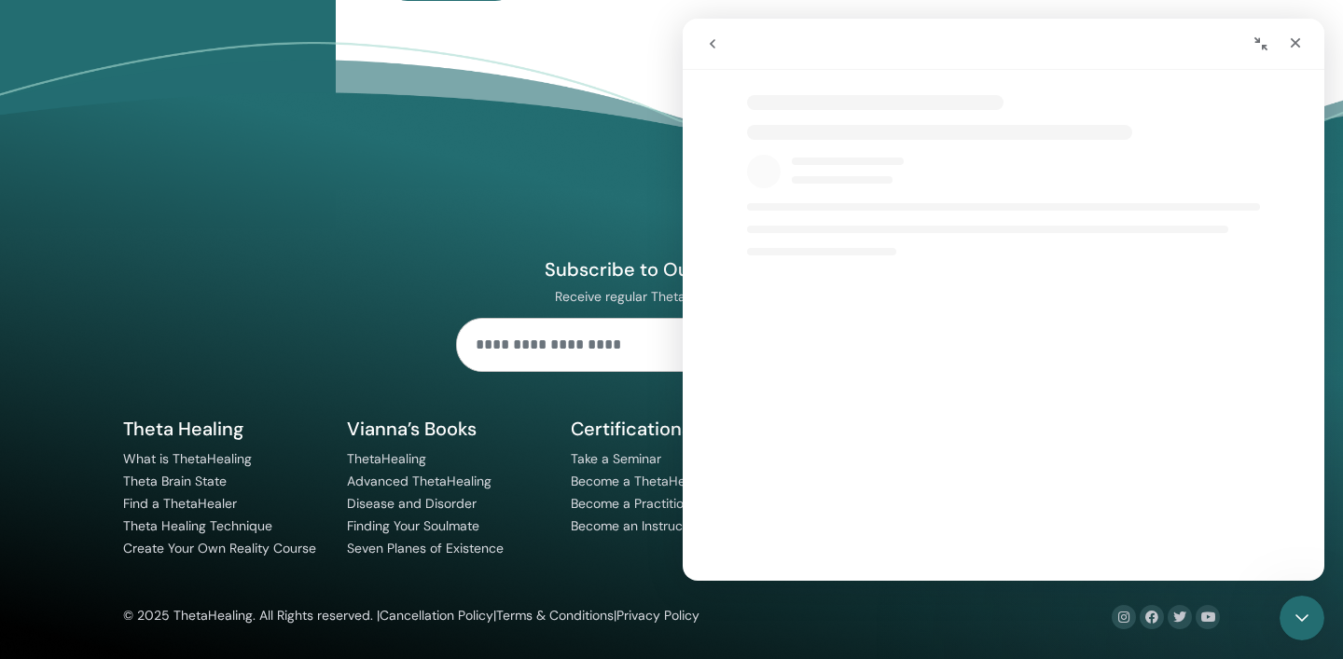
select select "**"
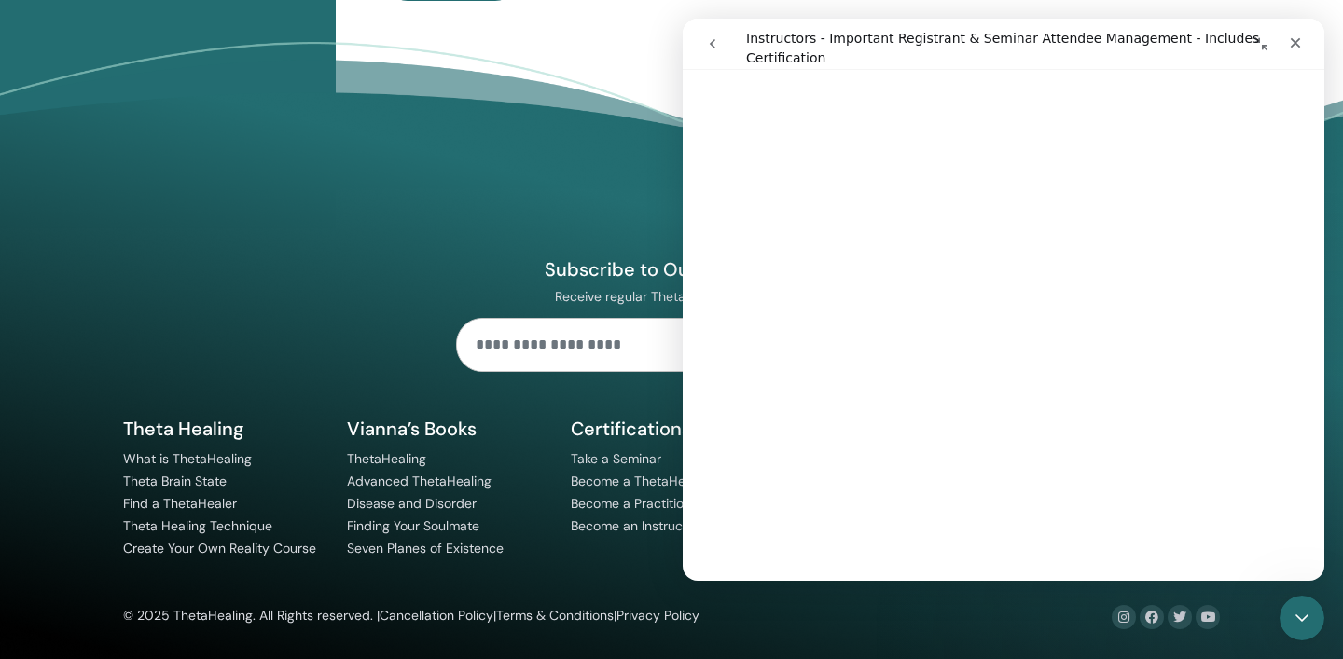
scroll to position [1951, 0]
click at [1296, 48] on icon "Close" at bounding box center [1295, 42] width 15 height 15
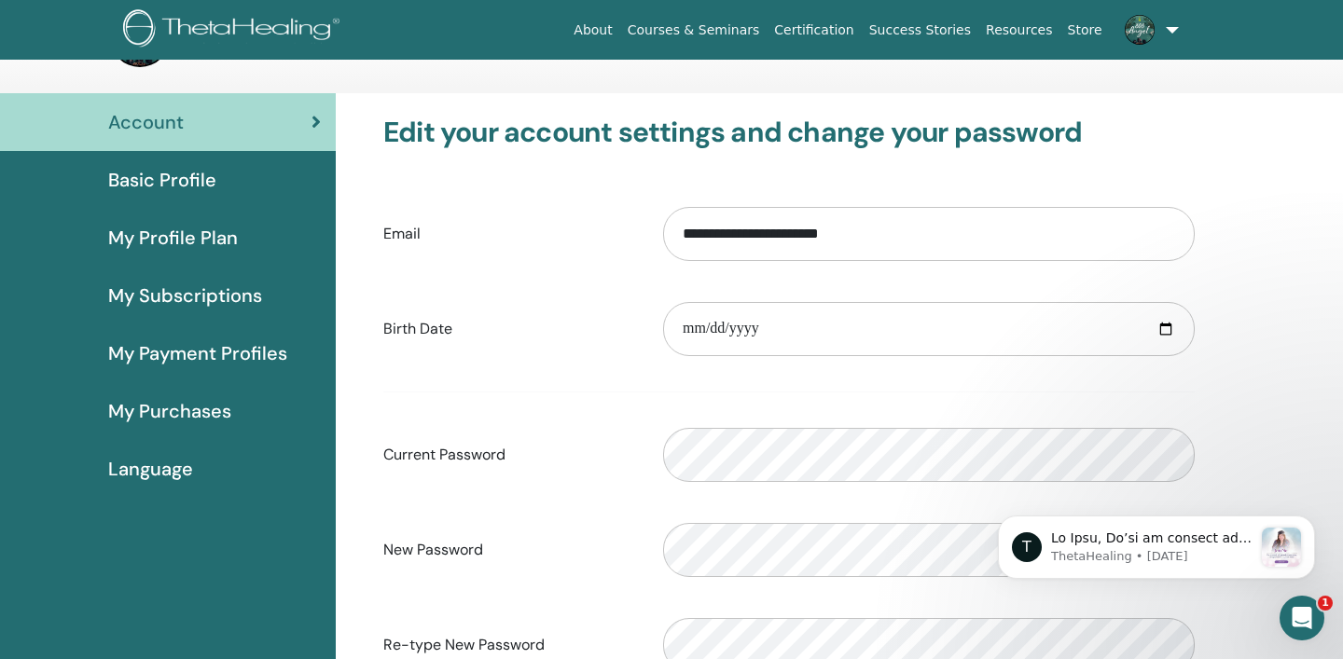
scroll to position [85, 0]
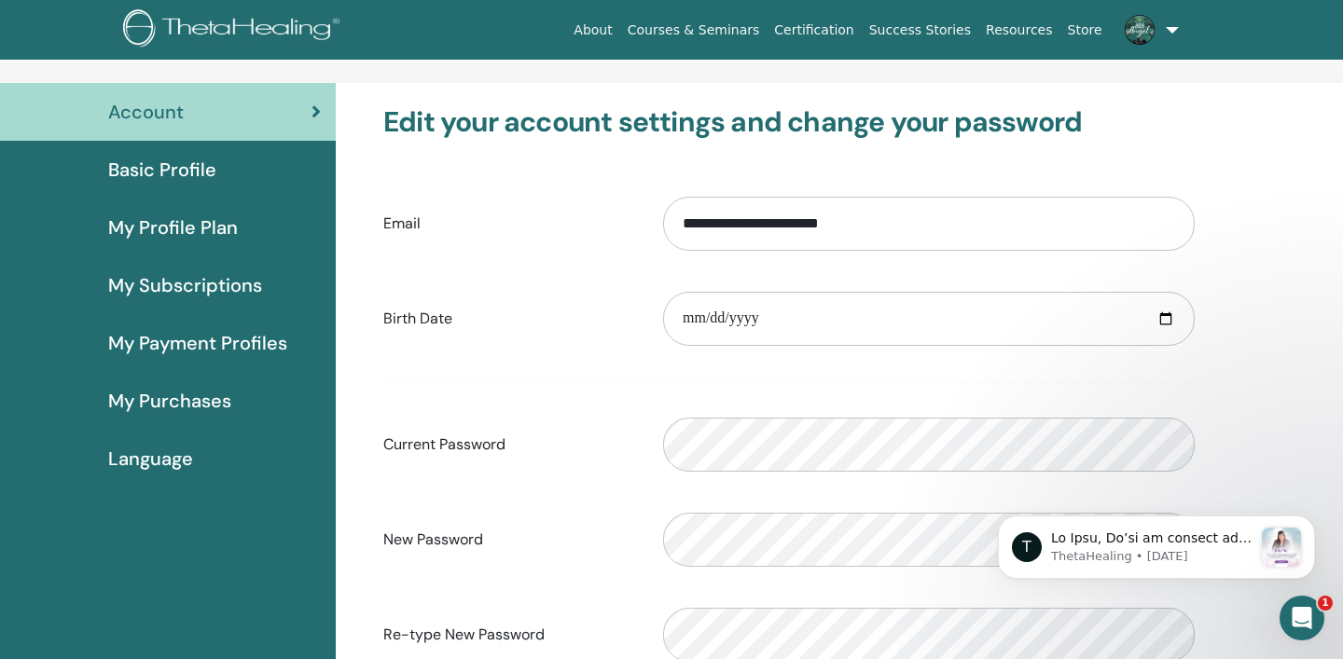
select select "**"
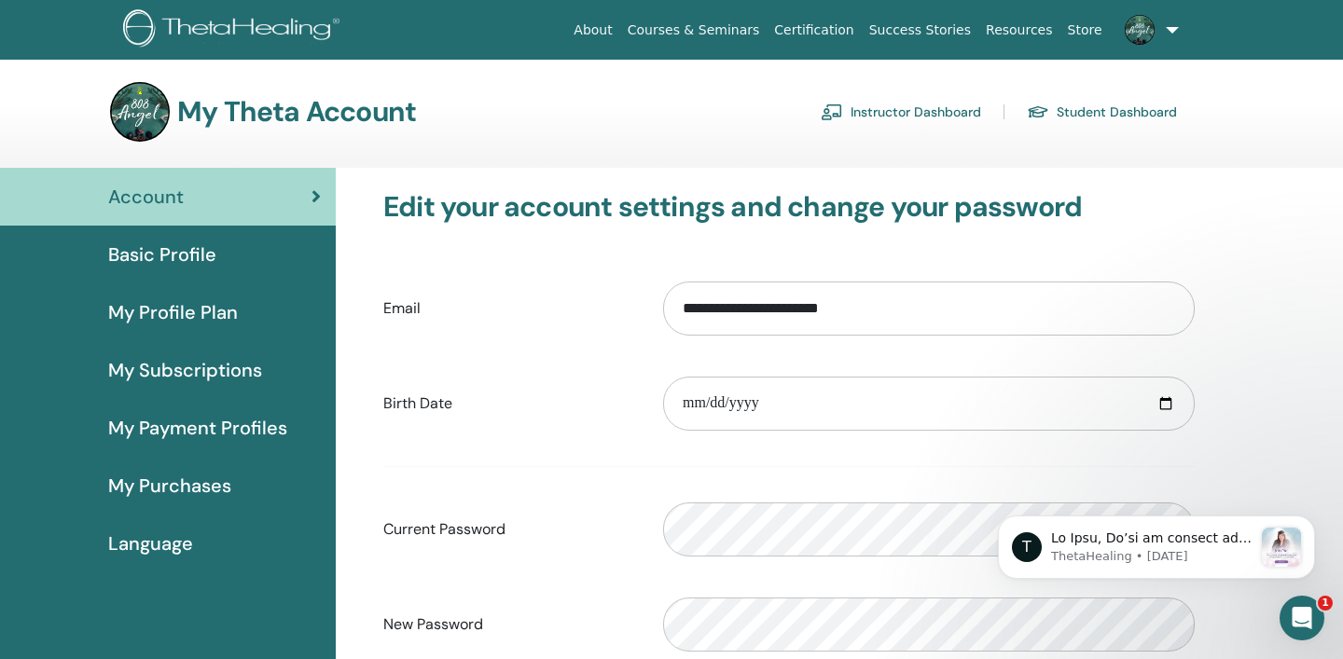
click at [890, 117] on link "Instructor Dashboard" at bounding box center [901, 112] width 160 height 30
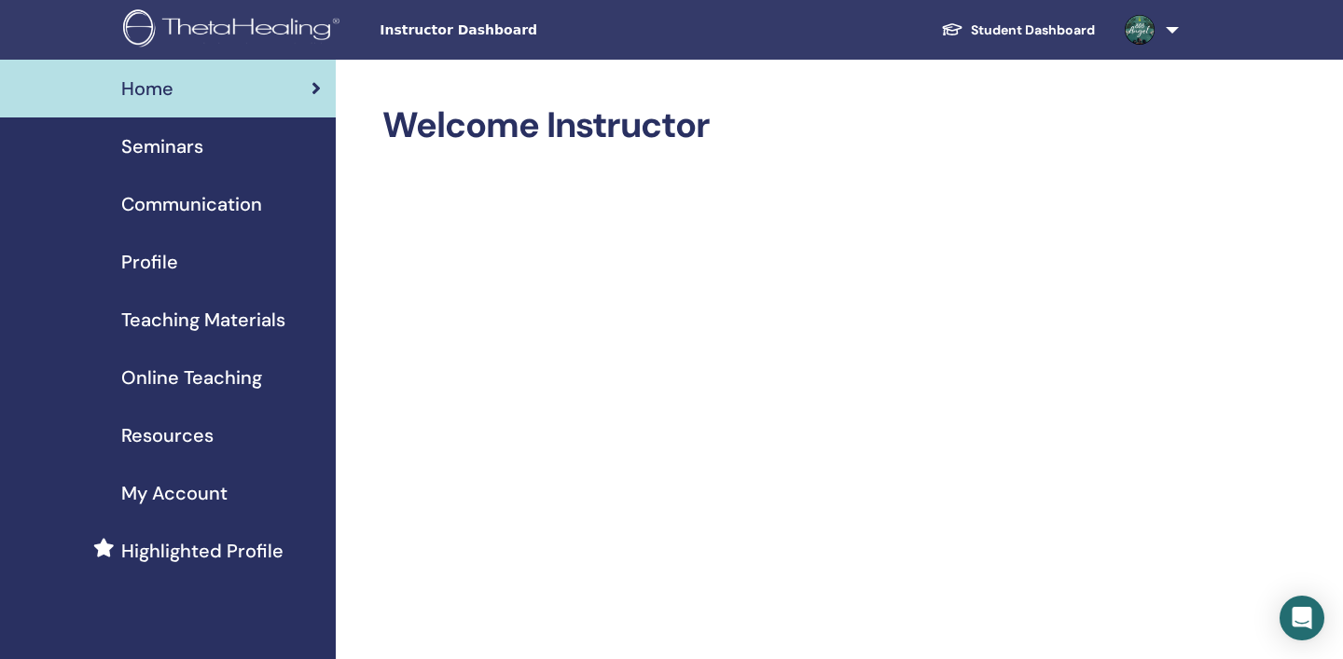
click at [173, 147] on span "Seminars" at bounding box center [162, 146] width 82 height 28
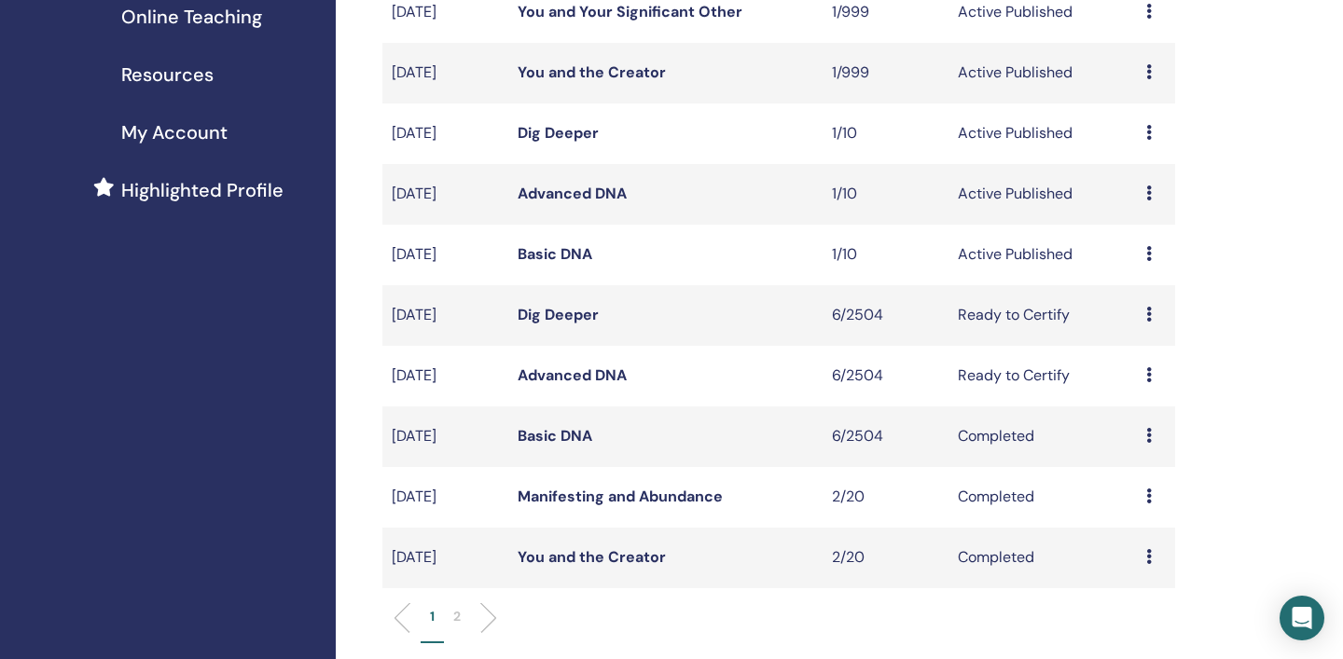
scroll to position [362, 0]
click at [1150, 316] on icon at bounding box center [1149, 313] width 6 height 15
click at [1154, 392] on link "Attendees" at bounding box center [1142, 388] width 71 height 20
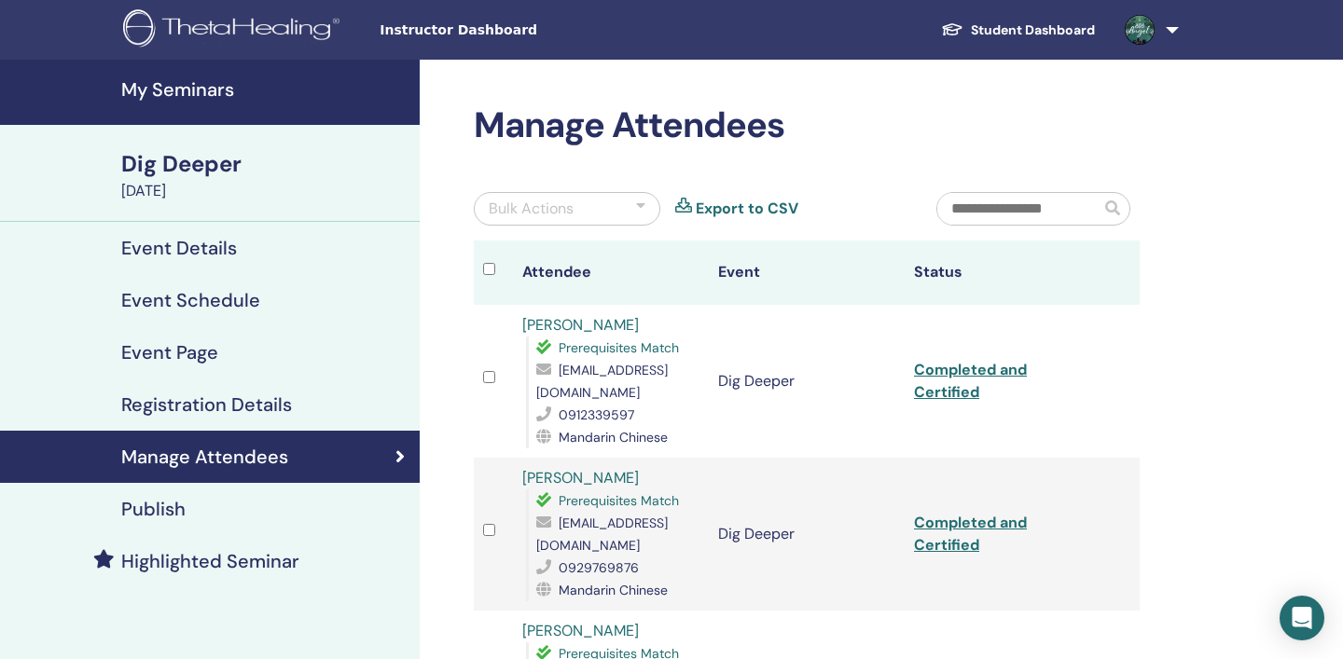
click at [191, 90] on h4 "My Seminars" at bounding box center [264, 89] width 287 height 22
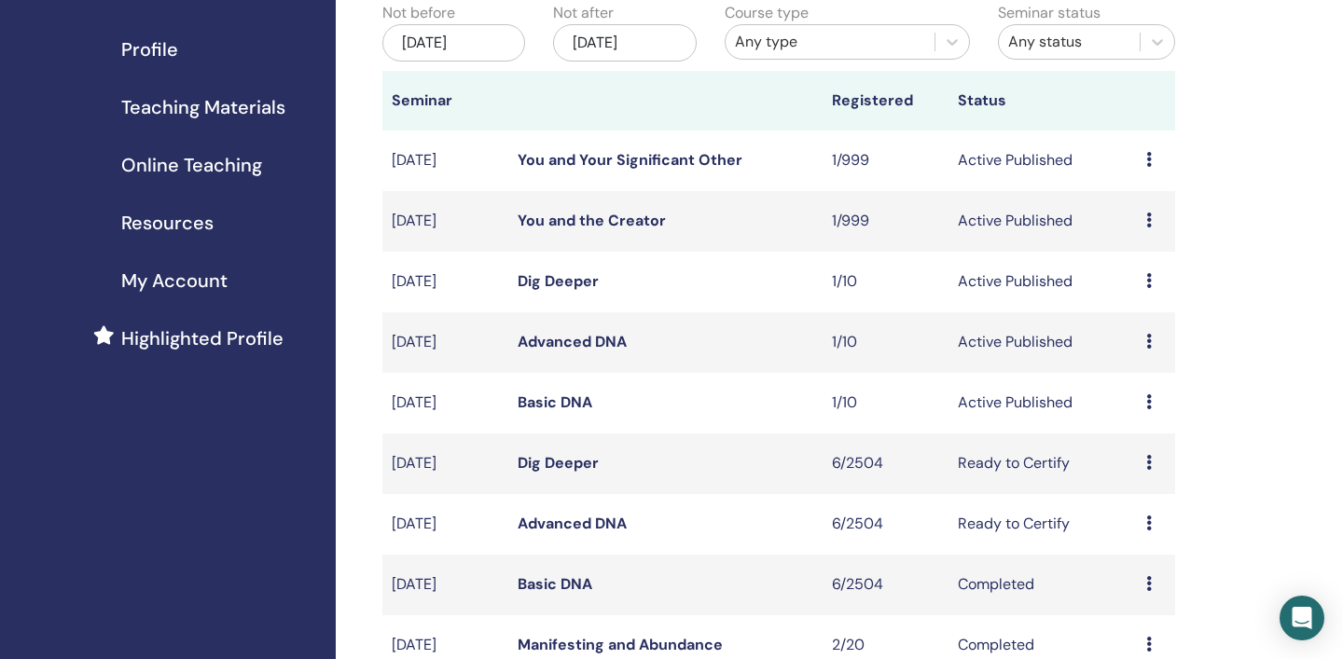
scroll to position [418, 0]
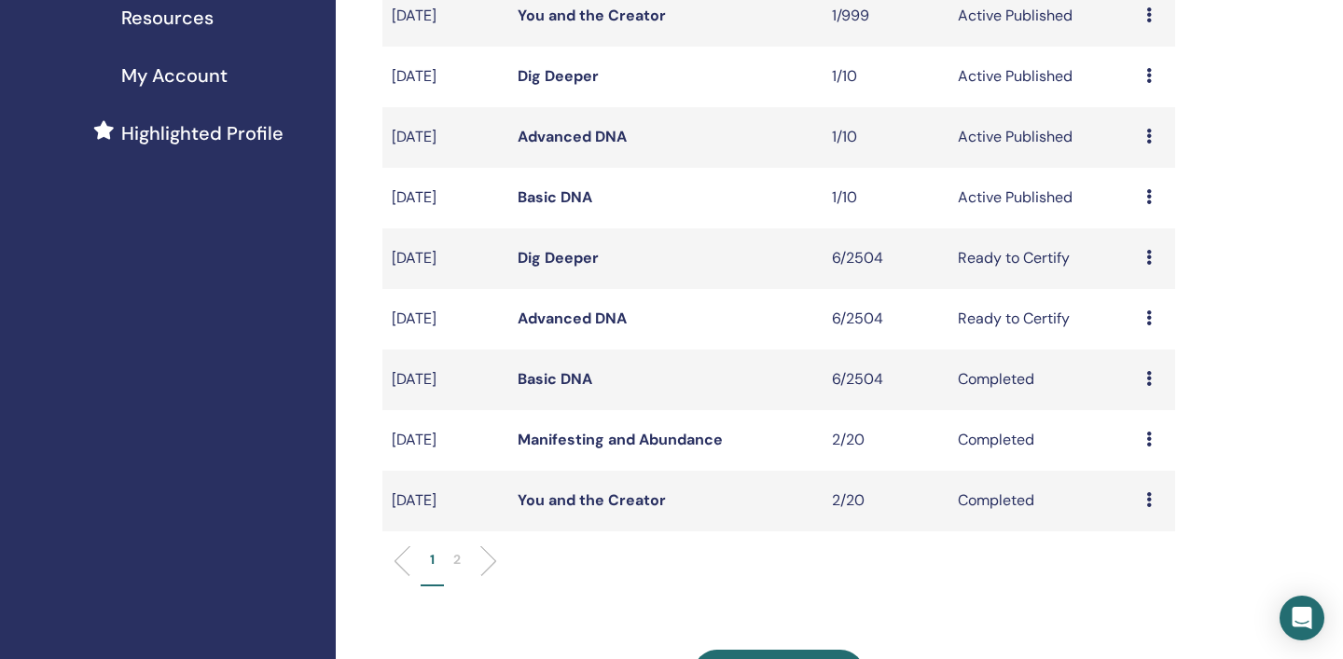
click at [1152, 317] on icon at bounding box center [1149, 318] width 6 height 15
click at [1152, 318] on li "Preview" at bounding box center [1144, 332] width 101 height 28
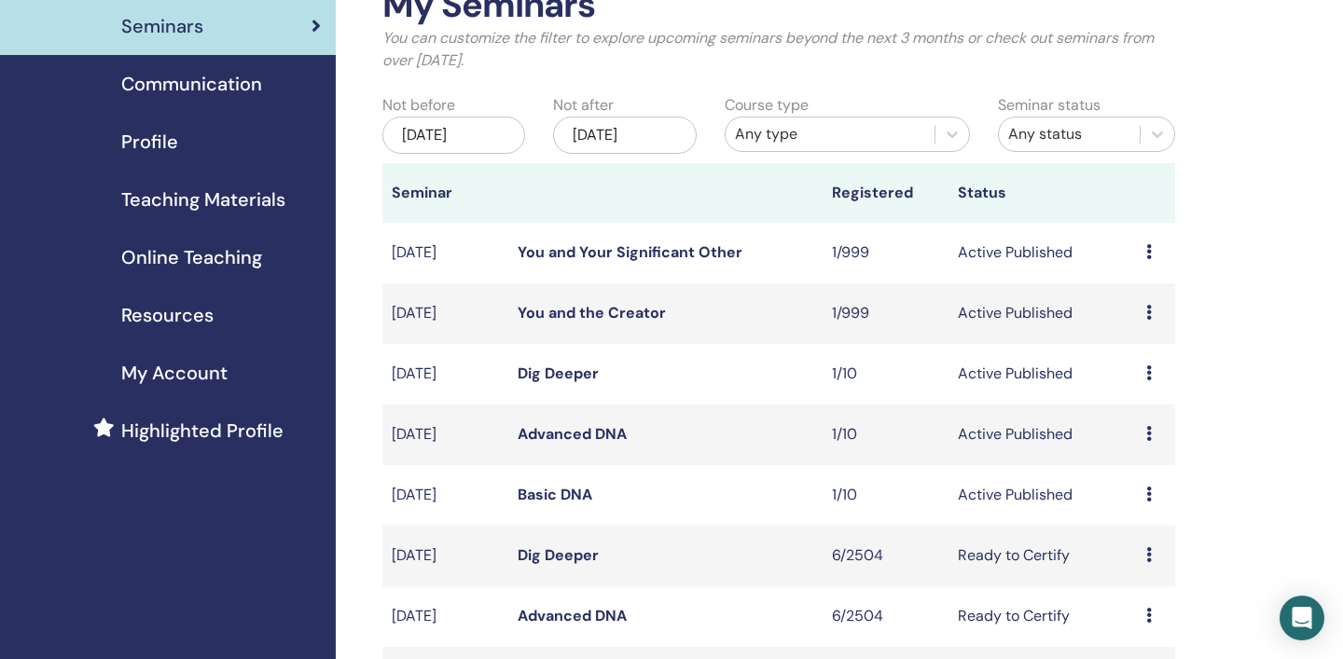
scroll to position [0, 0]
